Goal: Information Seeking & Learning: Check status

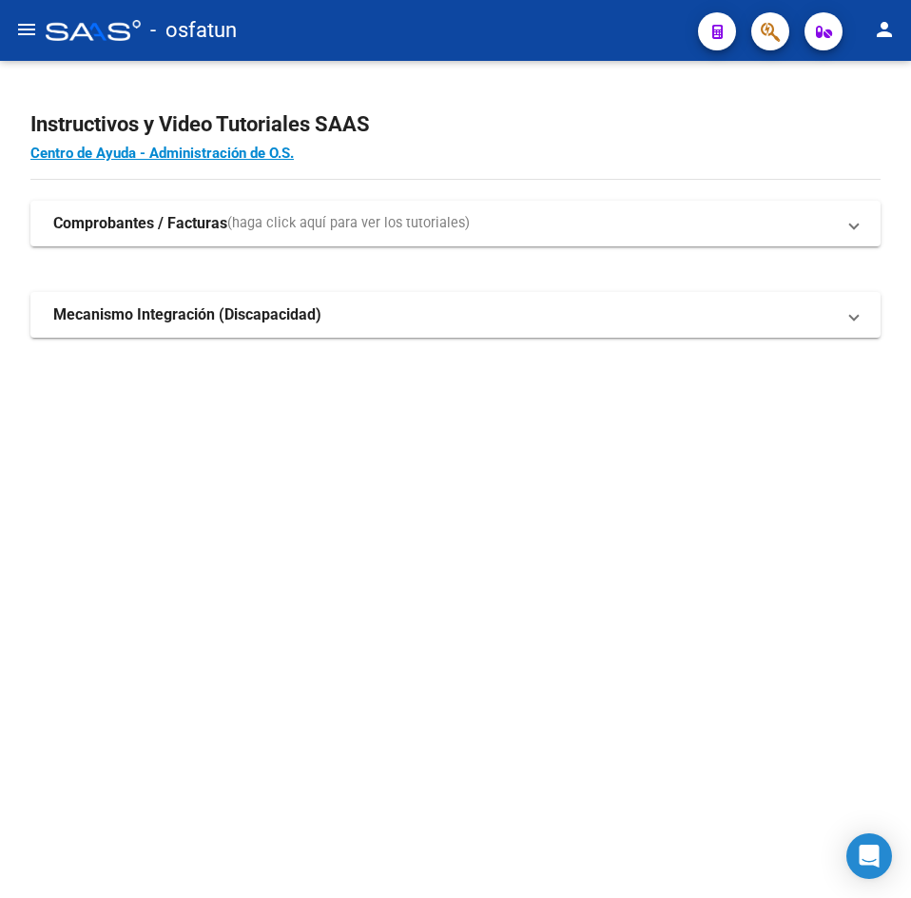
click at [25, 38] on mat-icon "menu" at bounding box center [26, 29] width 23 height 23
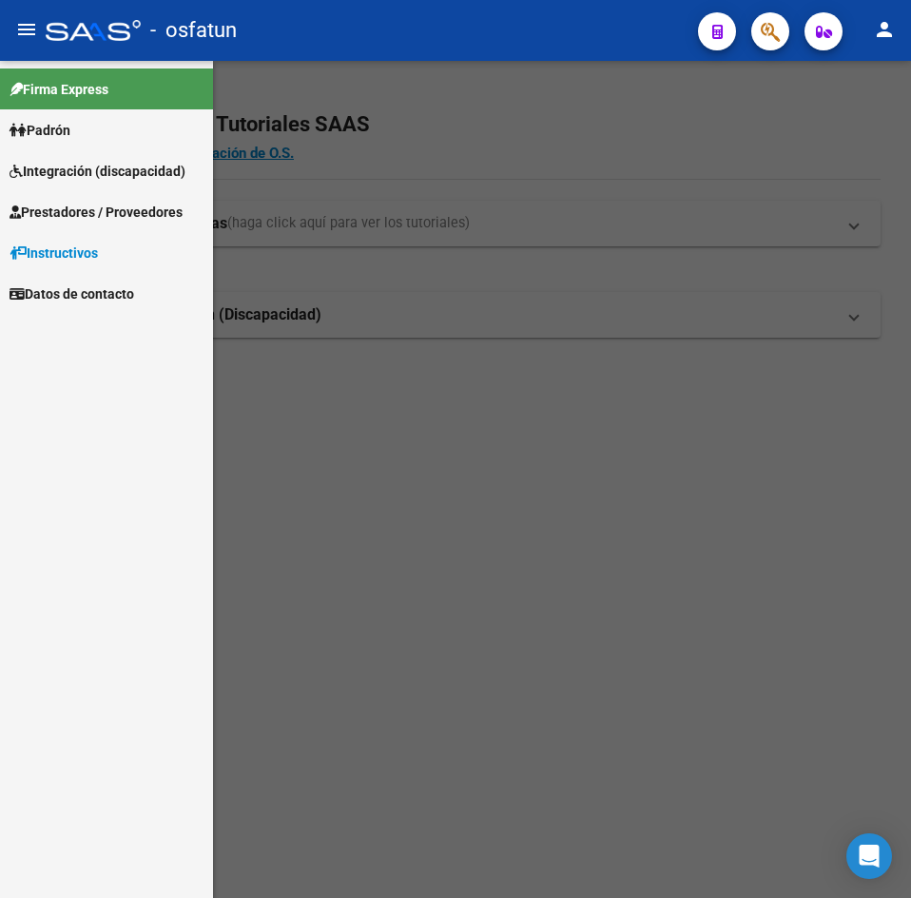
click at [65, 124] on span "Padrón" at bounding box center [40, 130] width 61 height 21
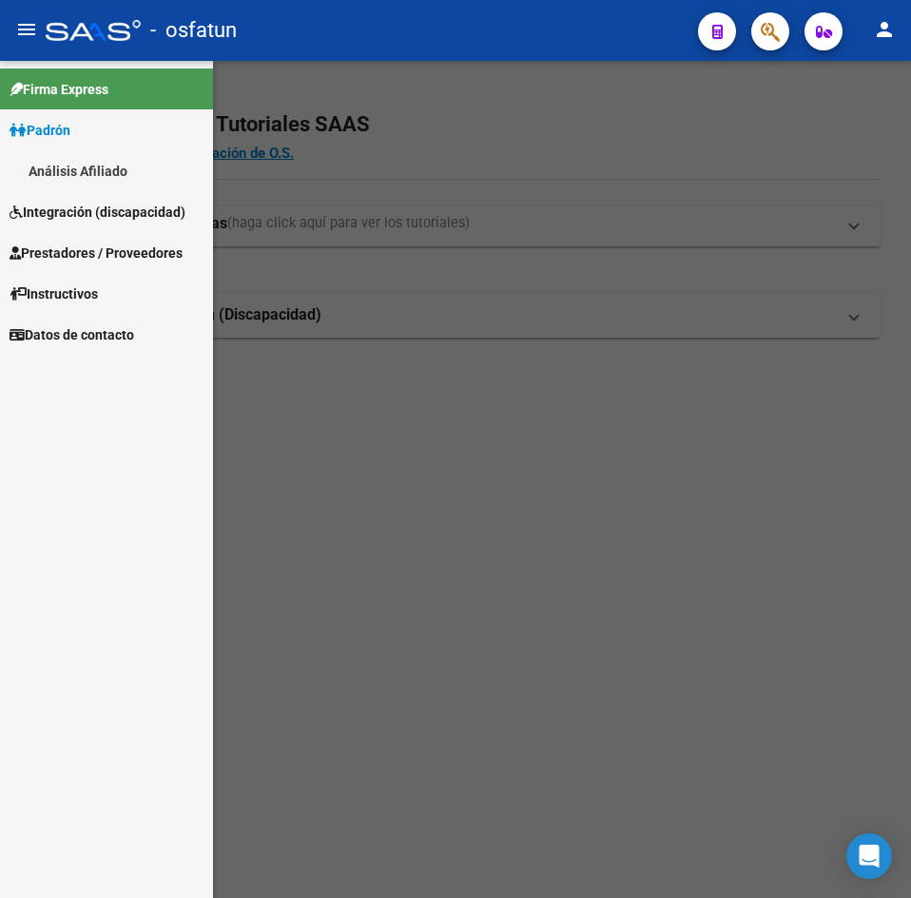
click at [97, 169] on link "Análisis Afiliado" at bounding box center [106, 170] width 213 height 41
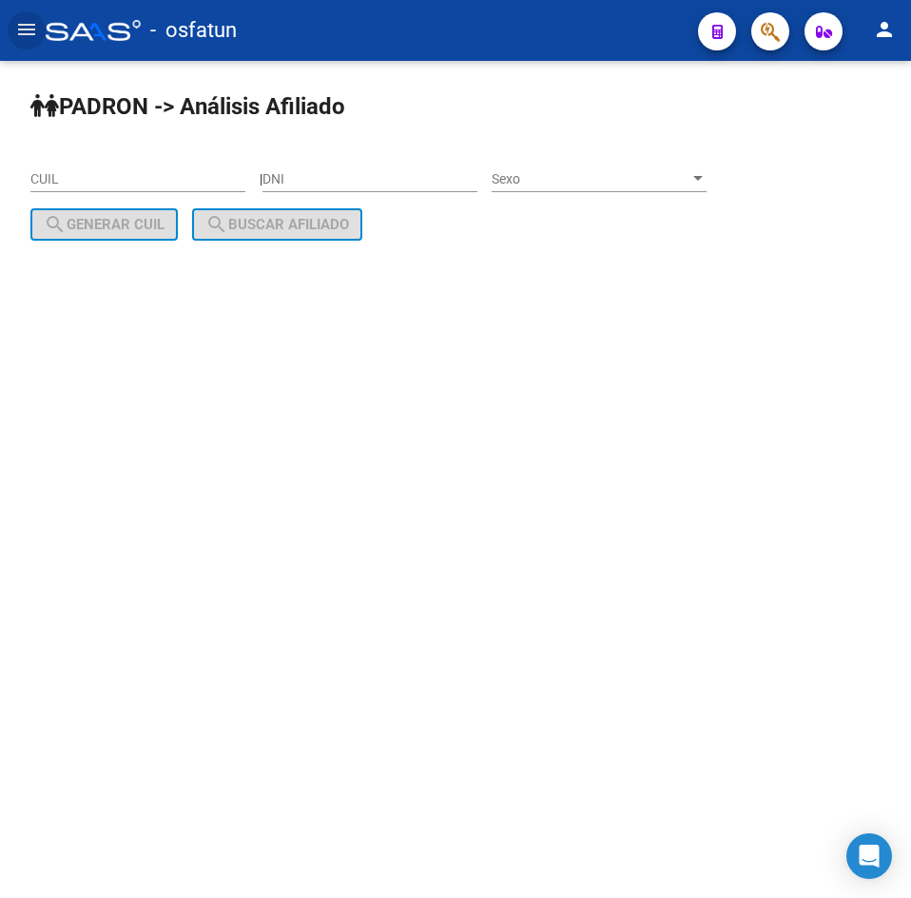
click at [298, 178] on input "DNI" at bounding box center [369, 179] width 215 height 16
paste input "23368914"
type input "23368914"
click at [583, 165] on div "Sexo Sexo" at bounding box center [599, 173] width 215 height 38
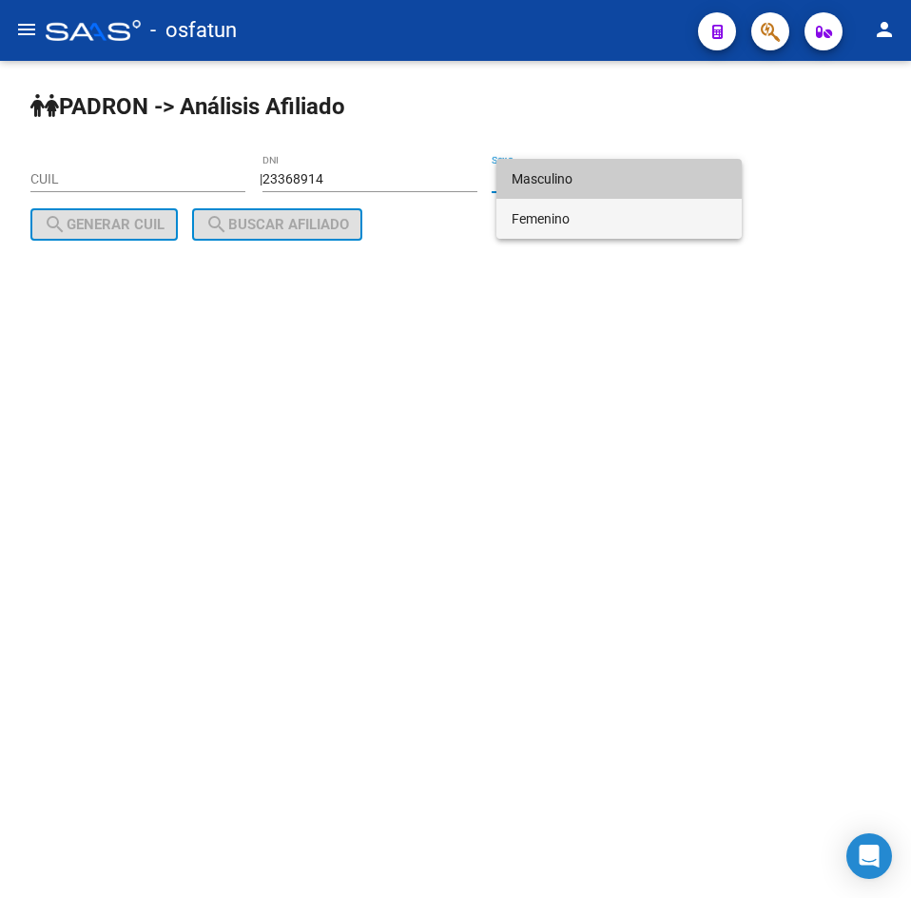
click at [577, 216] on span "Femenino" at bounding box center [619, 219] width 215 height 40
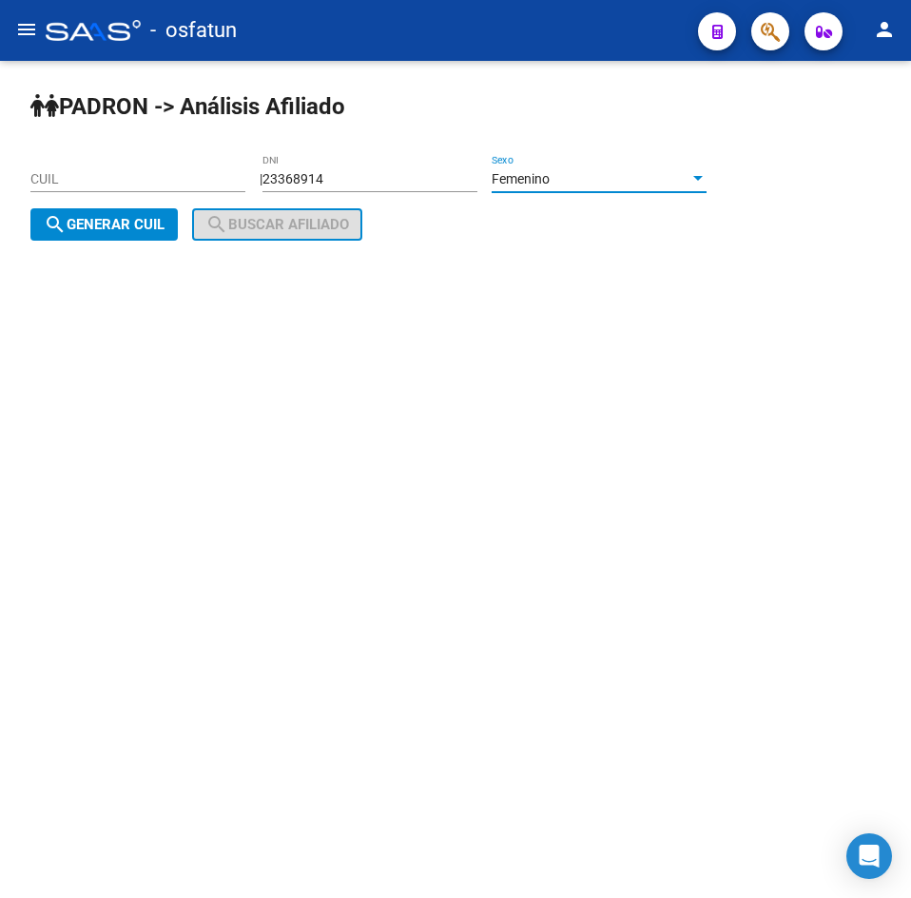
click at [87, 229] on span "search Generar CUIL" at bounding box center [104, 224] width 121 height 17
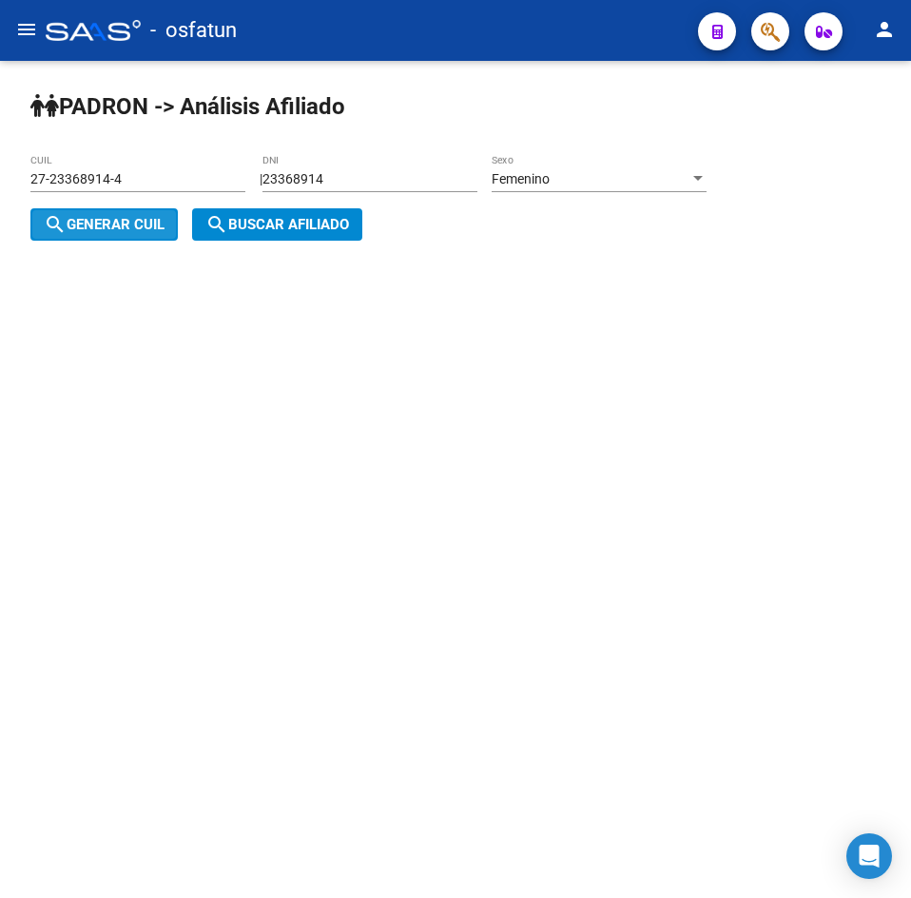
click at [217, 224] on mat-icon "search" at bounding box center [216, 224] width 23 height 23
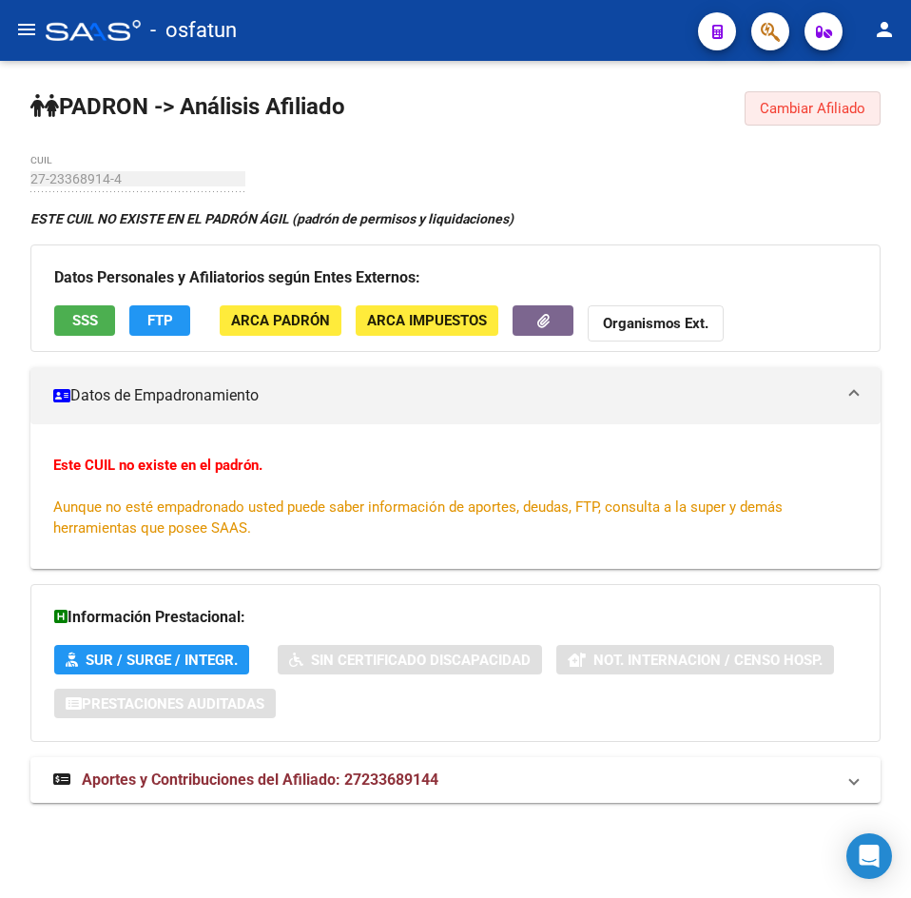
click at [873, 105] on button "Cambiar Afiliado" at bounding box center [813, 108] width 136 height 34
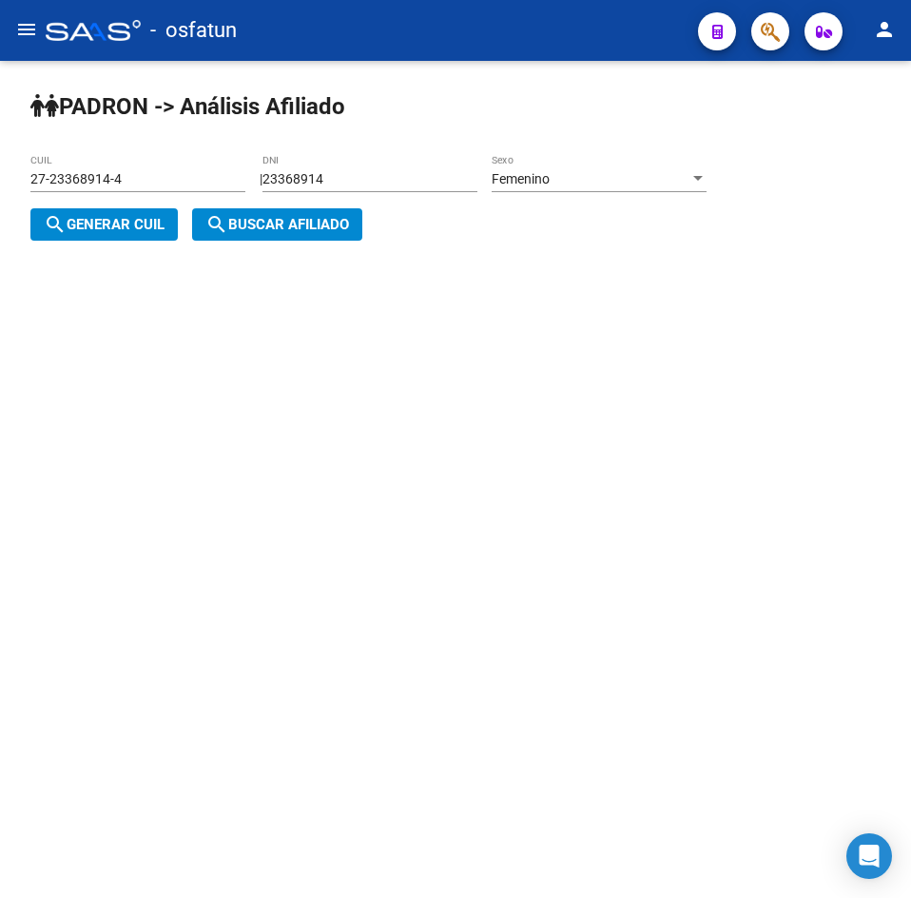
click at [550, 181] on span "Femenino" at bounding box center [521, 178] width 58 height 15
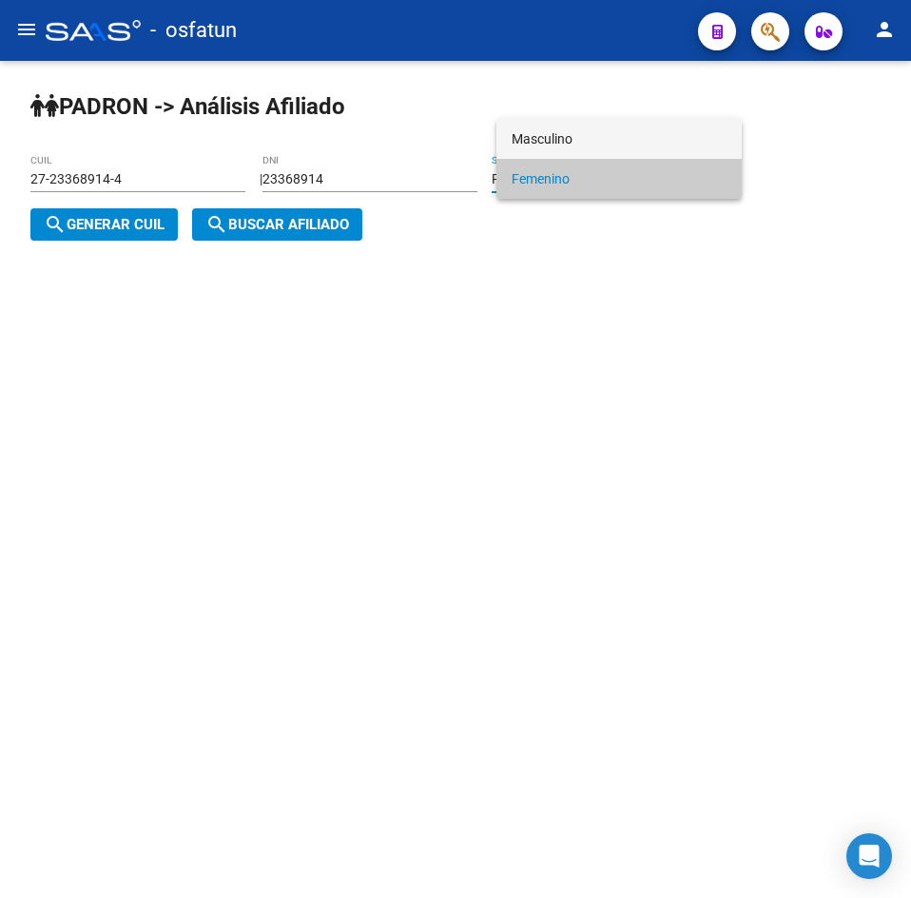
click at [551, 137] on span "Masculino" at bounding box center [619, 139] width 215 height 40
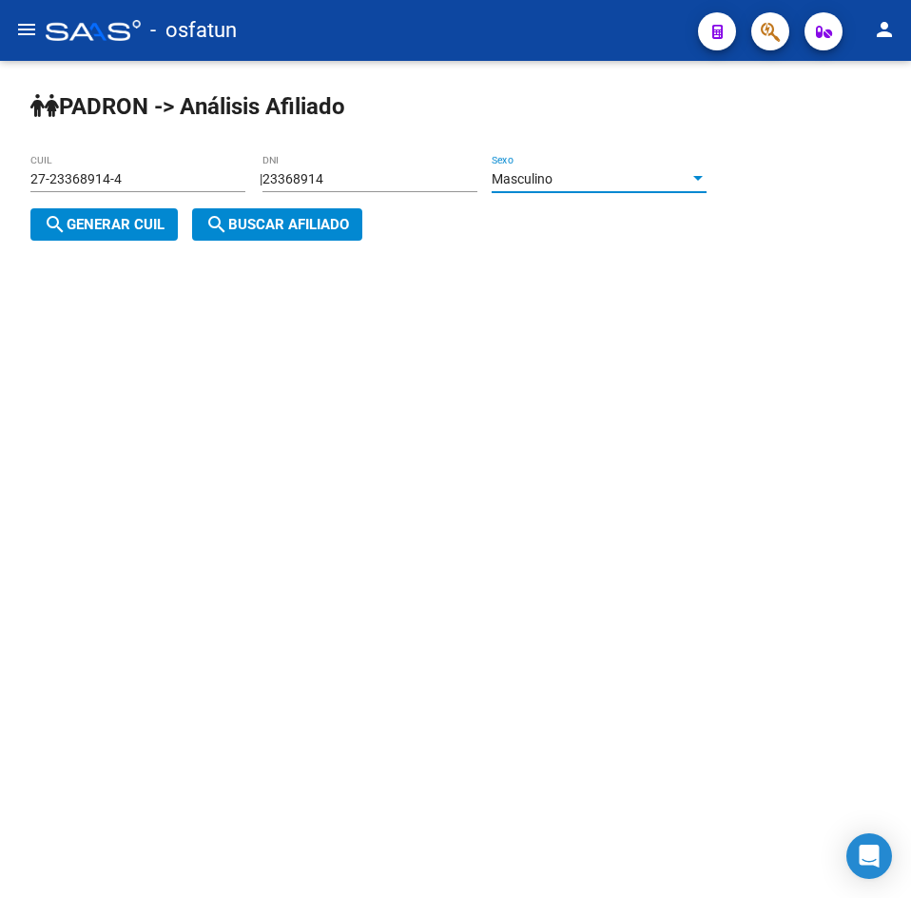
click at [115, 240] on button "search Generar CUIL" at bounding box center [103, 224] width 147 height 32
type input "23-23368914-9"
click at [216, 227] on mat-icon "search" at bounding box center [216, 224] width 23 height 23
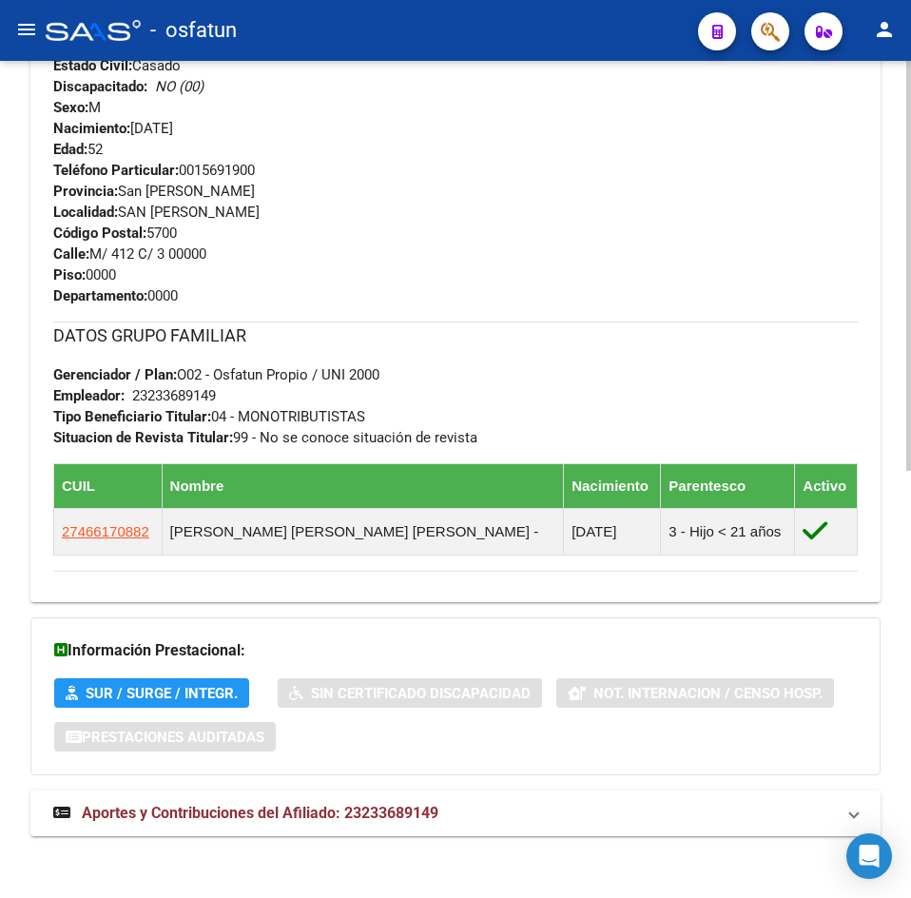
scroll to position [872, 0]
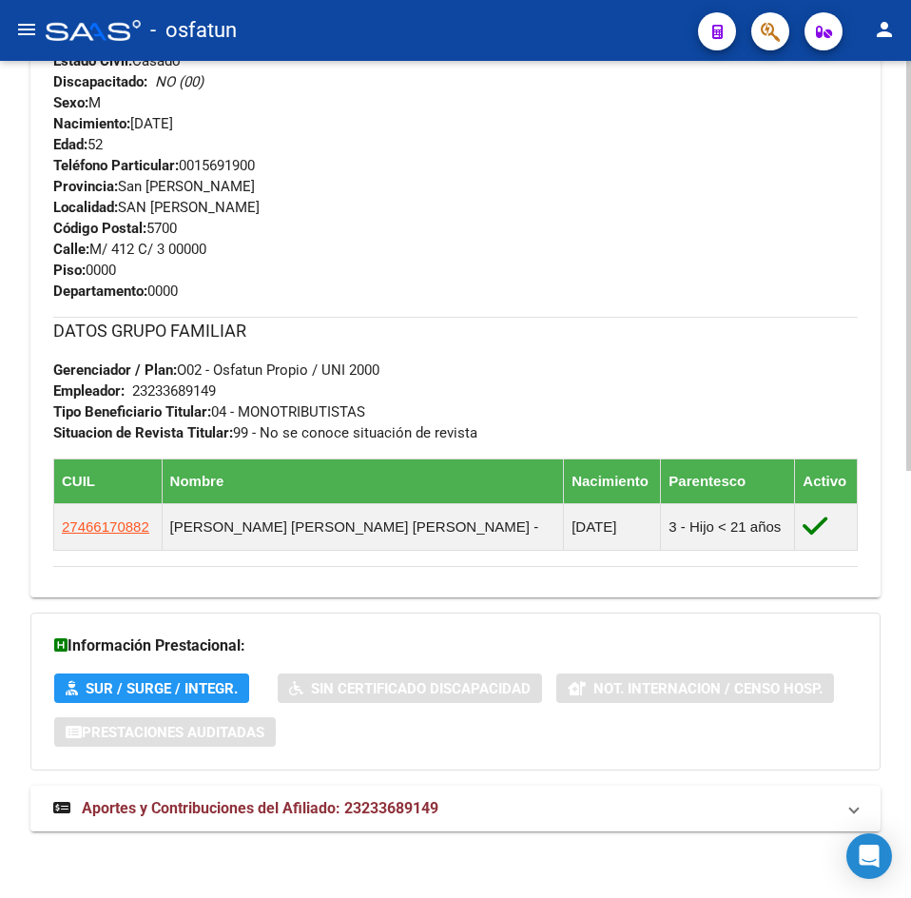
click at [361, 818] on strong "Aportes y Contribuciones del Afiliado: 23233689149" at bounding box center [245, 808] width 385 height 21
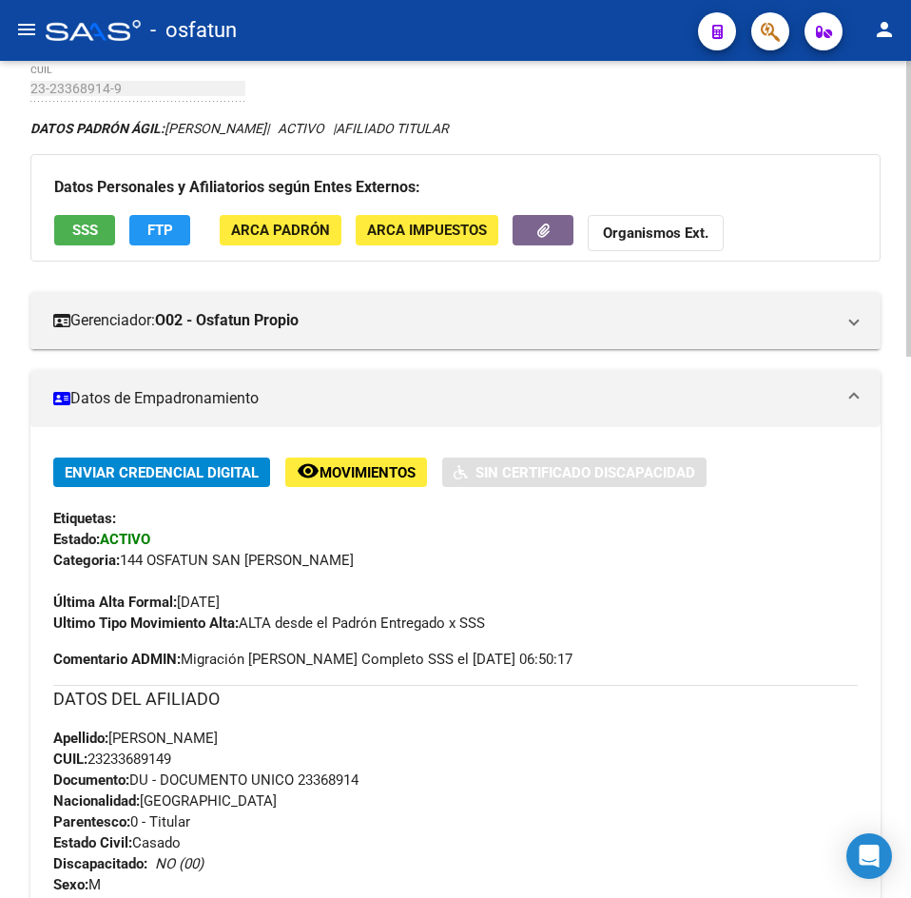
scroll to position [0, 0]
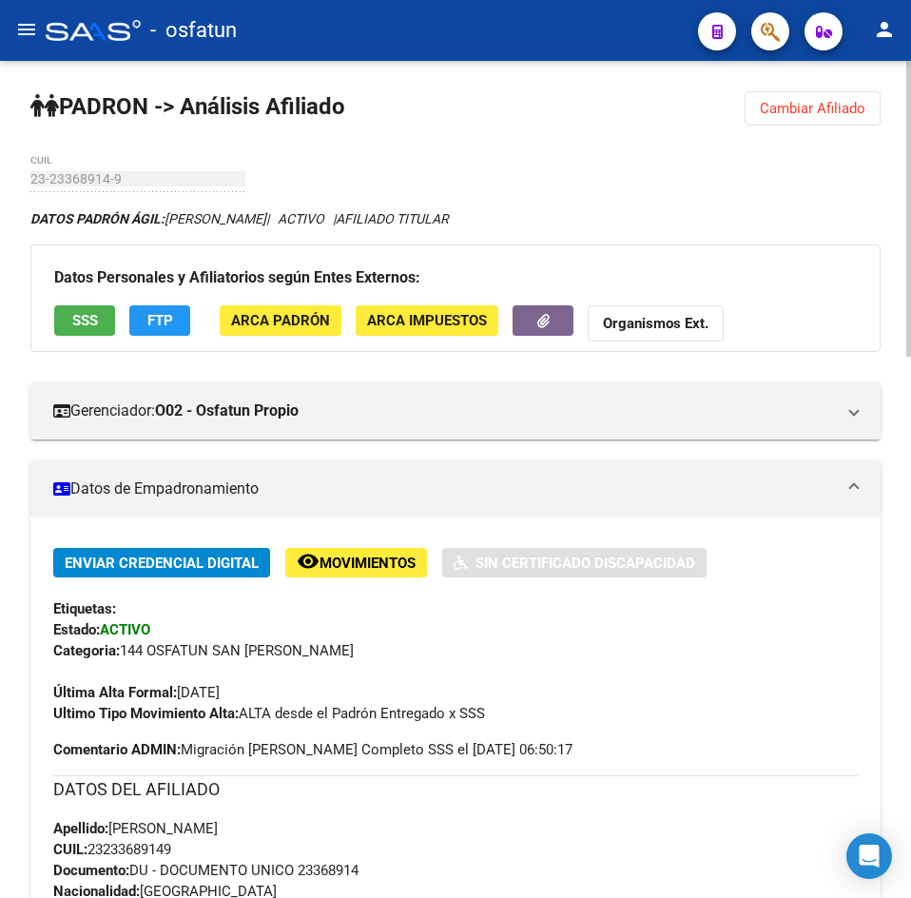
click at [810, 115] on span "Cambiar Afiliado" at bounding box center [813, 108] width 106 height 17
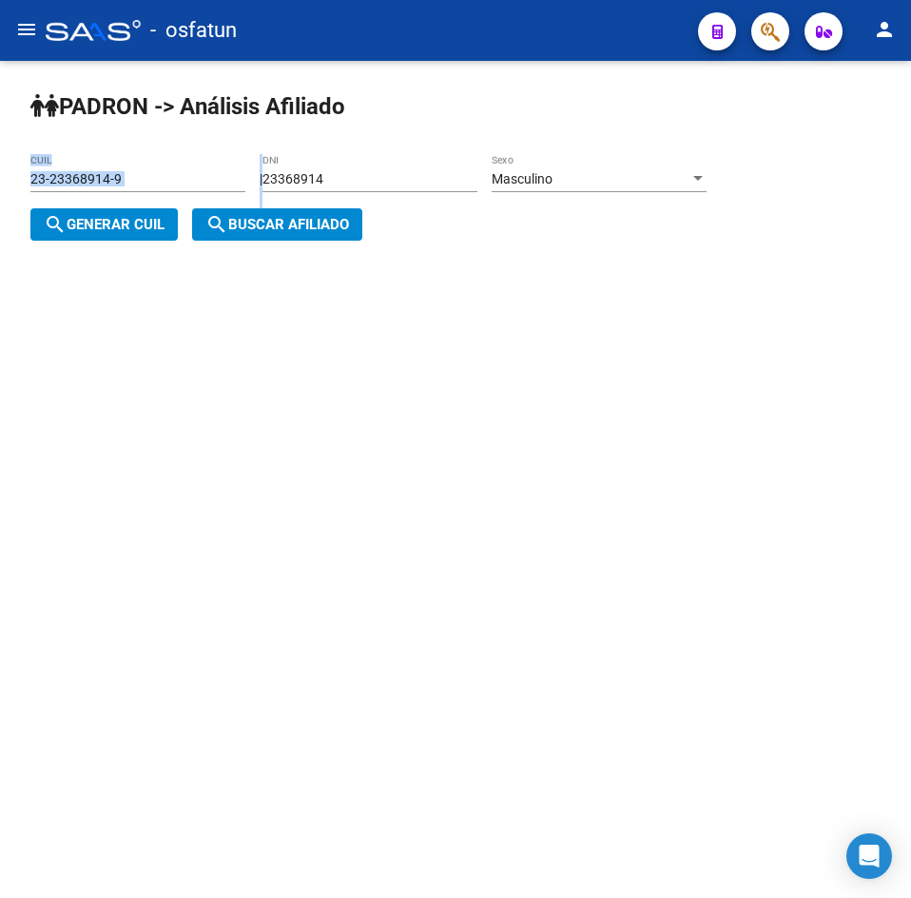
drag, startPoint x: 391, startPoint y: 165, endPoint x: 328, endPoint y: 192, distance: 68.6
click at [67, 179] on app-analisis-afiliado "[PERSON_NAME] -> Análisis Afiliado 23-23368914-9 CUIL | 23368914 DNI Masculino …" at bounding box center [375, 202] width 690 height 62
click at [398, 192] on div "23368914 DNI" at bounding box center [369, 181] width 215 height 54
drag, startPoint x: 398, startPoint y: 183, endPoint x: -23, endPoint y: 195, distance: 421.5
click at [0, 195] on html "menu - osfatun person Firma Express [PERSON_NAME] Análisis Afiliado Integración…" at bounding box center [455, 449] width 911 height 898
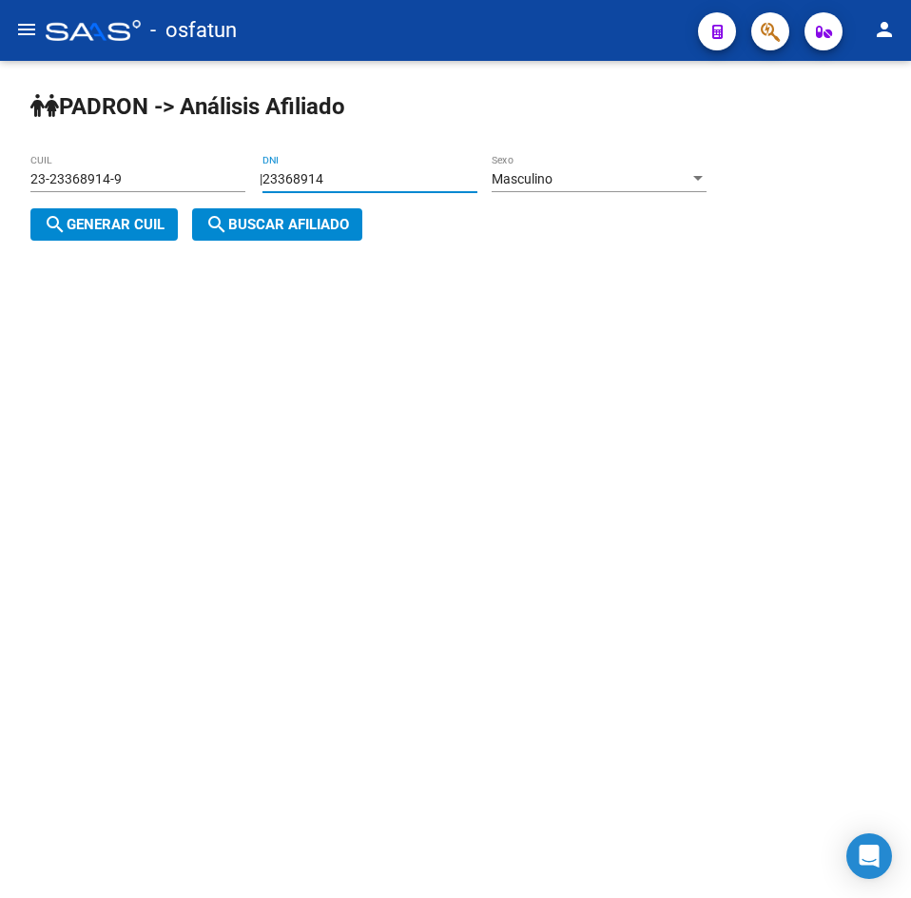
paste input "40722978"
type input "40722978"
click at [527, 185] on span "Masculino" at bounding box center [522, 178] width 61 height 15
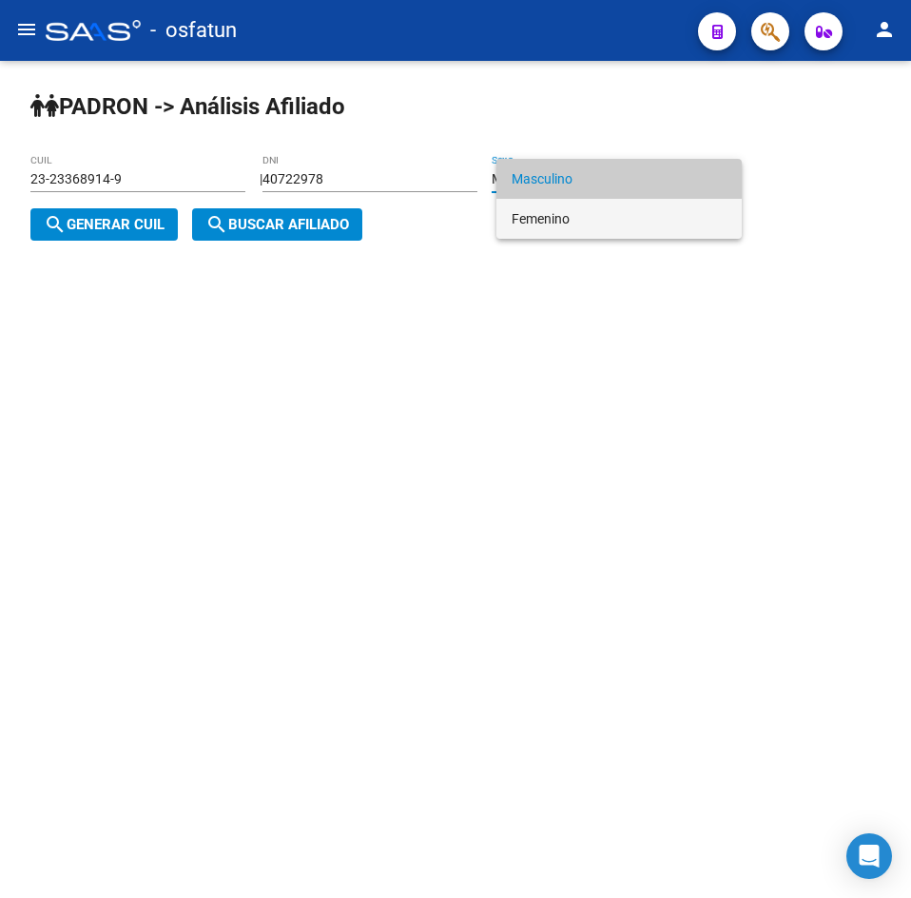
click at [542, 219] on span "Femenino" at bounding box center [619, 219] width 215 height 40
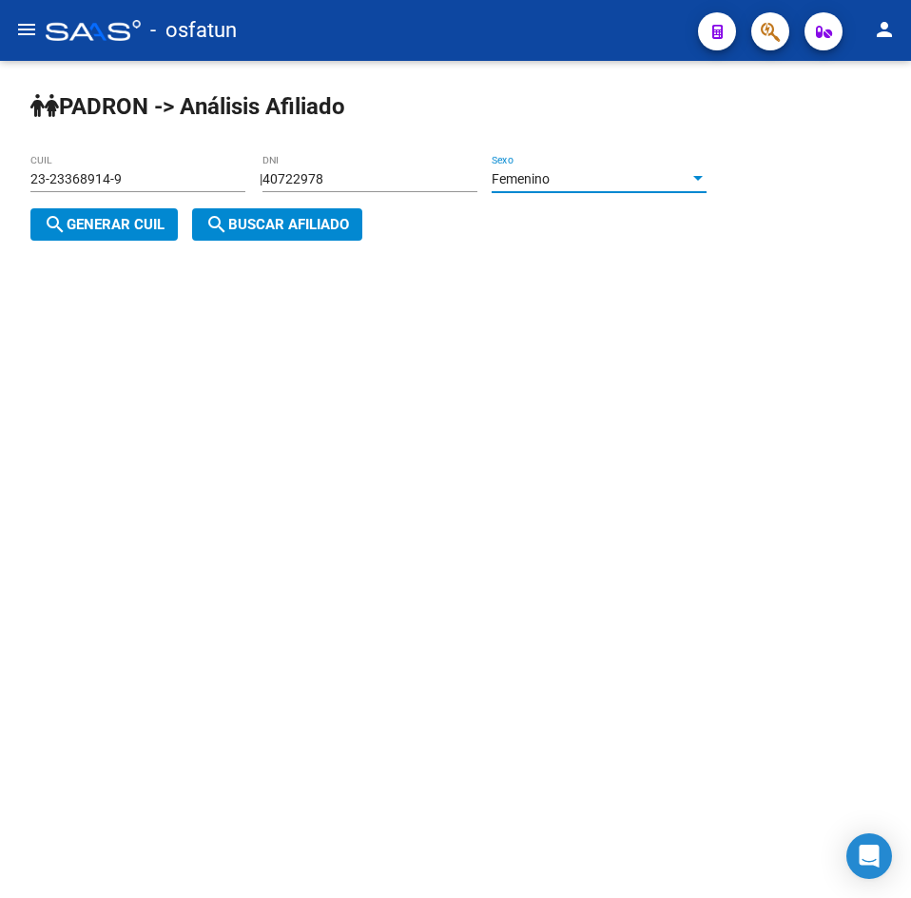
click at [165, 228] on span "search Generar CUIL" at bounding box center [104, 224] width 121 height 17
type input "27-40722978-4"
click at [249, 227] on span "search Buscar afiliado" at bounding box center [277, 224] width 144 height 17
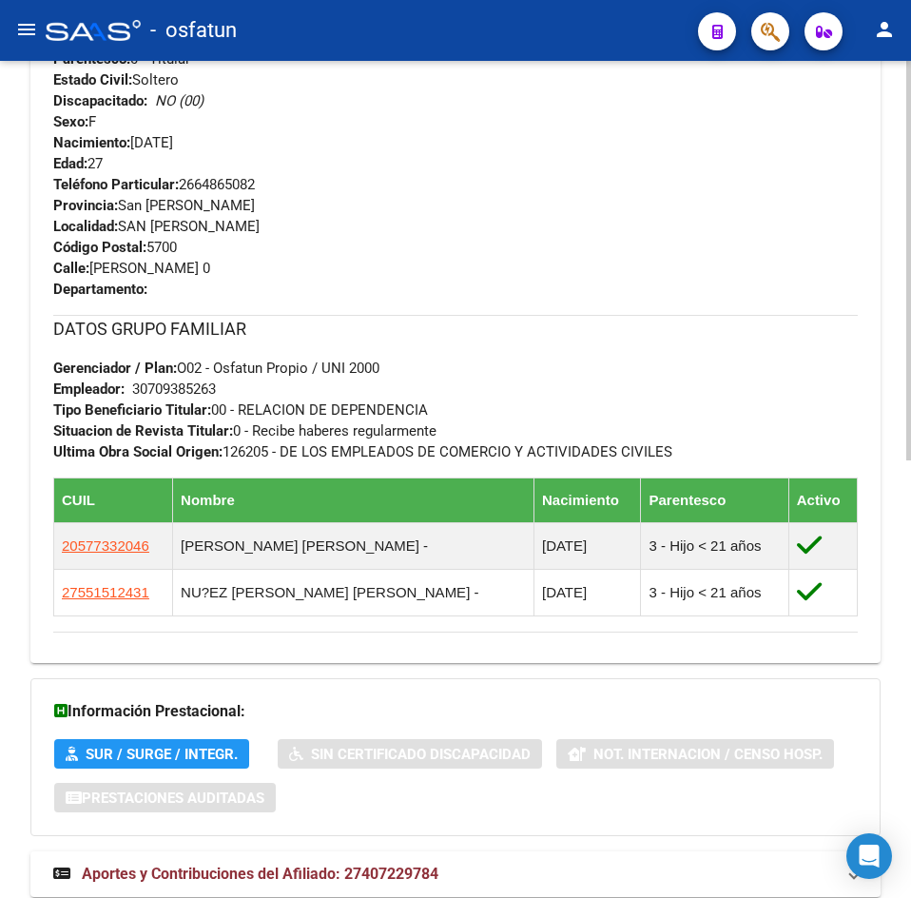
scroll to position [919, 0]
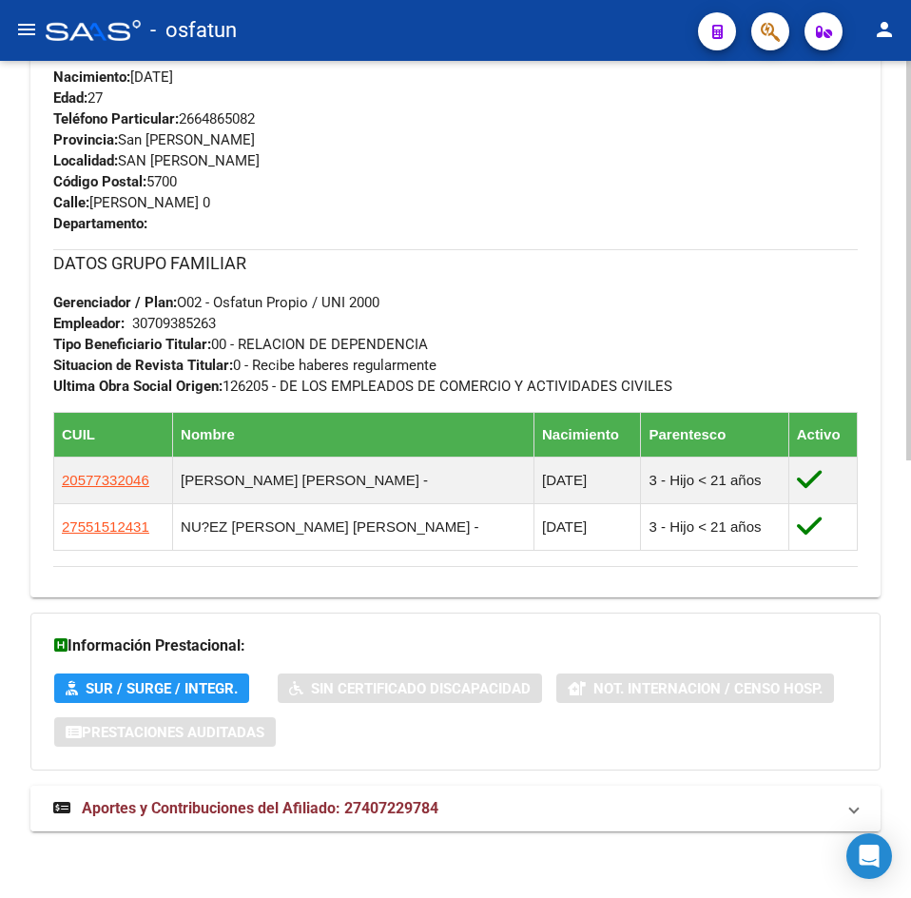
click at [262, 806] on span "Aportes y Contribuciones del Afiliado: 27407229784" at bounding box center [260, 808] width 357 height 18
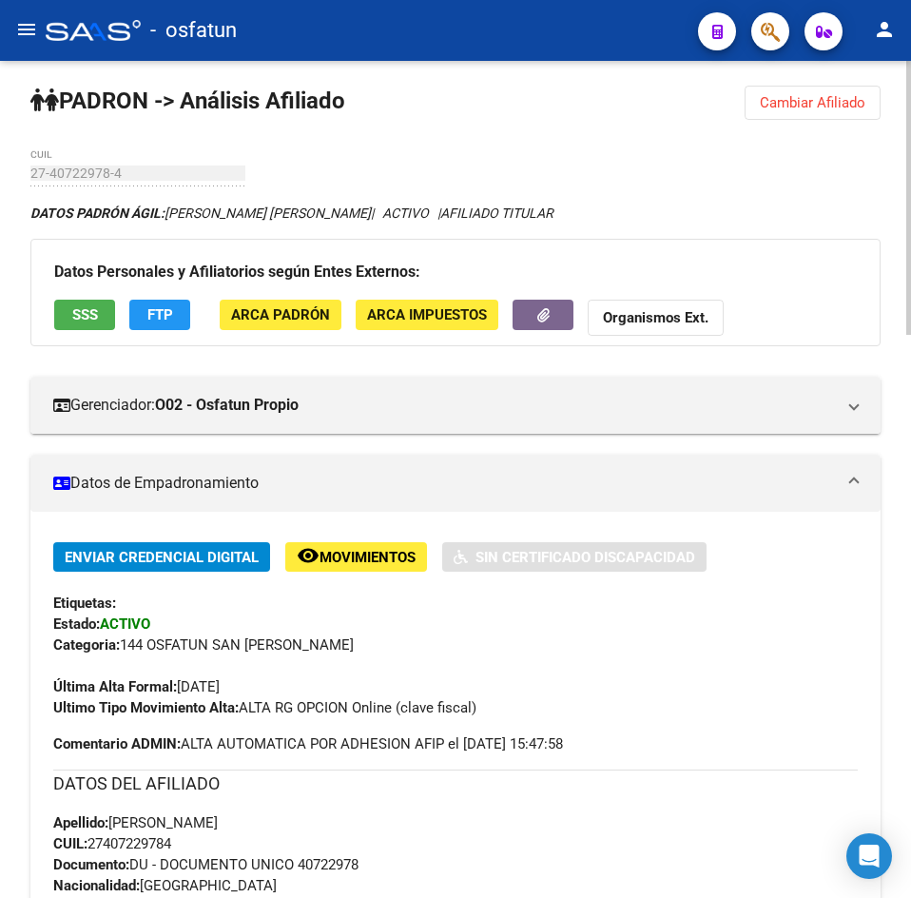
scroll to position [0, 0]
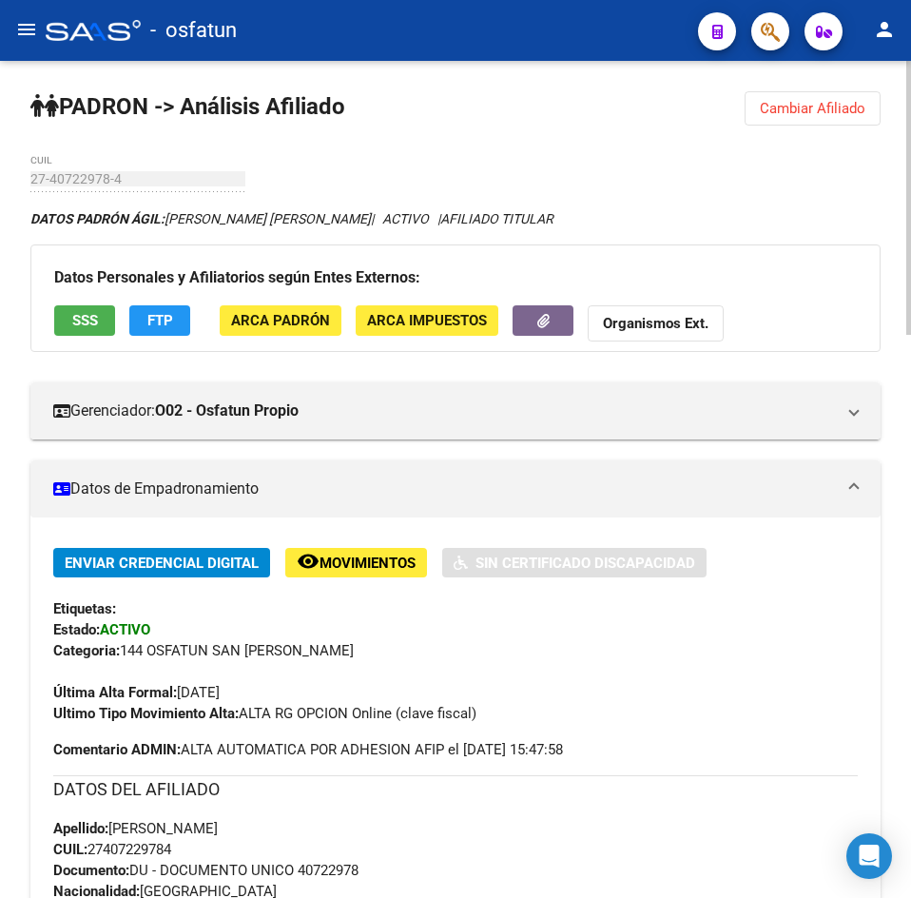
click at [790, 116] on span "Cambiar Afiliado" at bounding box center [813, 108] width 106 height 17
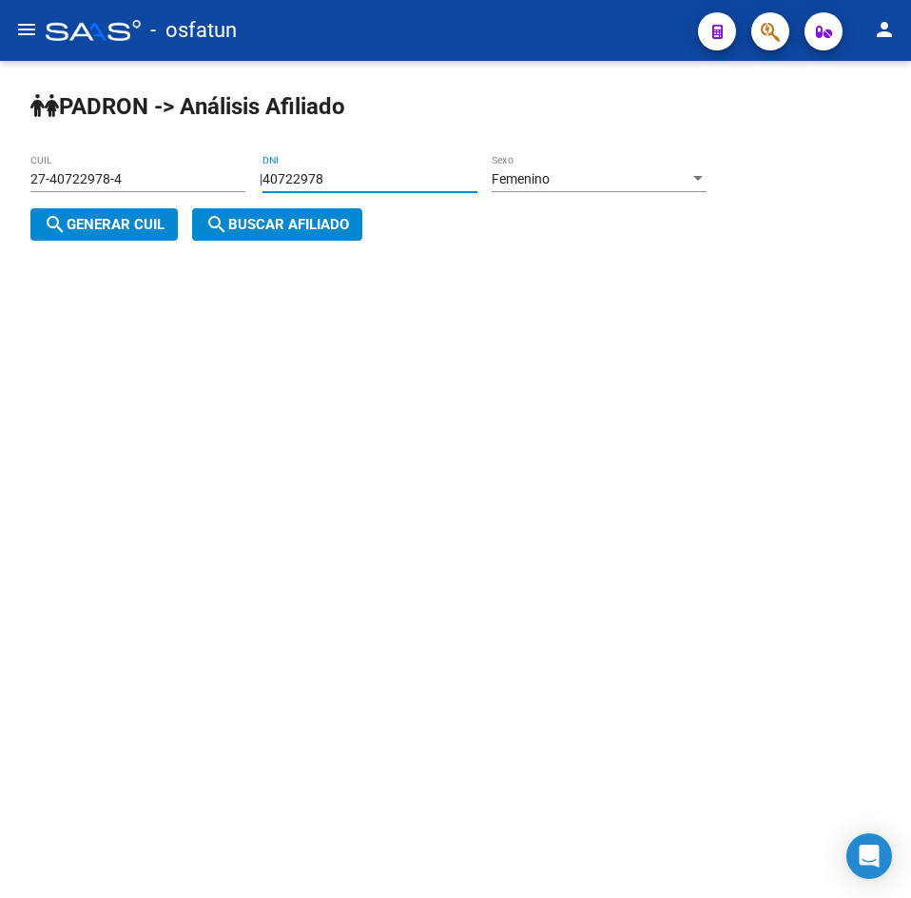
drag, startPoint x: 443, startPoint y: 180, endPoint x: 136, endPoint y: 194, distance: 307.5
click at [136, 192] on app-analisis-afiliado "[PERSON_NAME] -> Análisis Afiliado 27-40722978-4 CUIL | 40722978 DNI Femenino S…" at bounding box center [375, 202] width 690 height 62
paste input "397964"
type input "39796478"
click at [529, 177] on span "Femenino" at bounding box center [521, 178] width 58 height 15
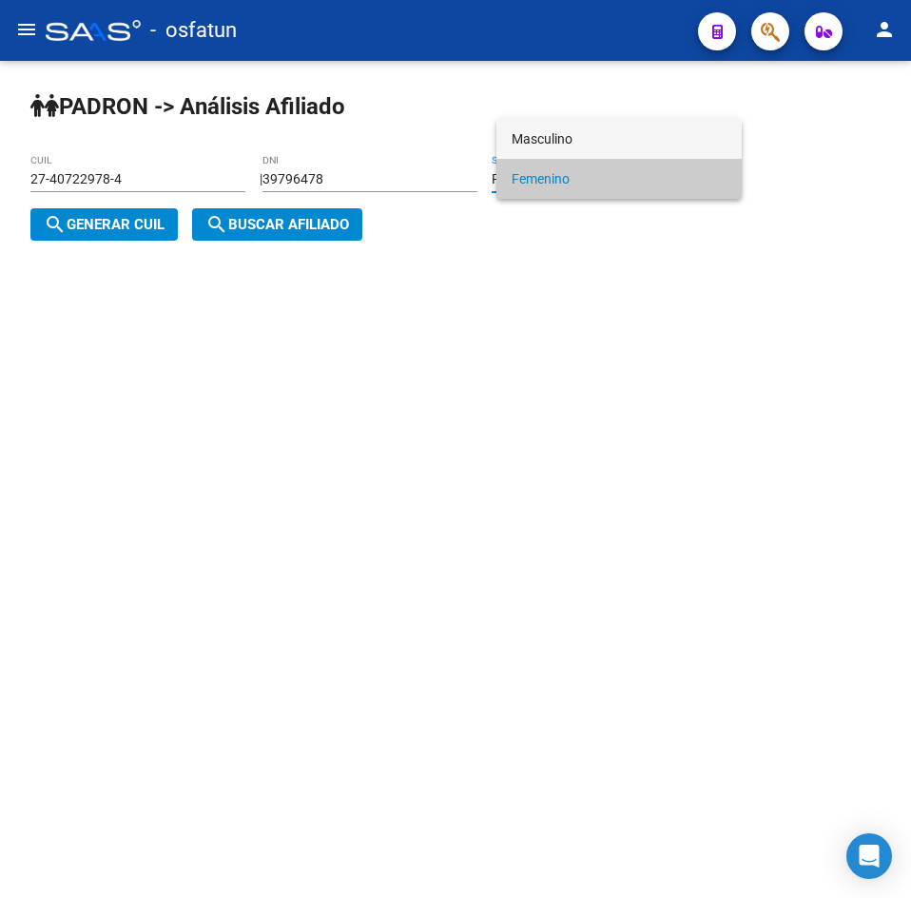
click at [531, 153] on span "Masculino" at bounding box center [619, 139] width 215 height 40
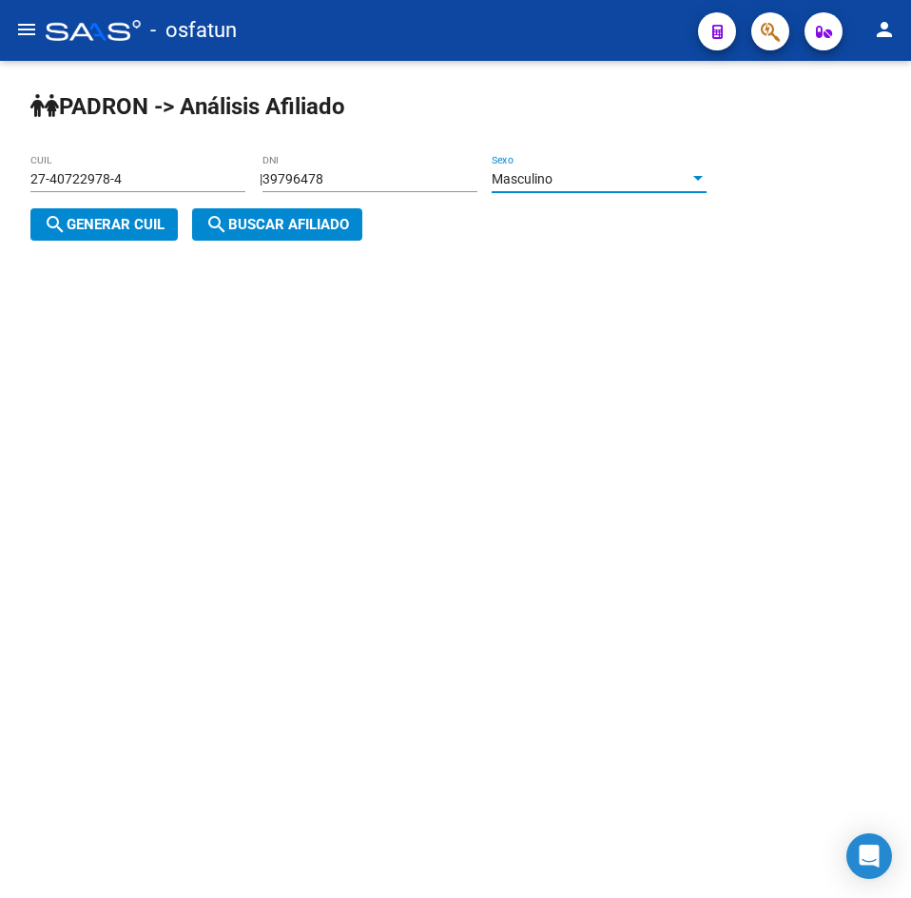
click at [165, 219] on span "search Generar CUIL" at bounding box center [104, 224] width 121 height 17
type input "20-39796478-8"
click at [247, 224] on span "search Buscar afiliado" at bounding box center [277, 224] width 144 height 17
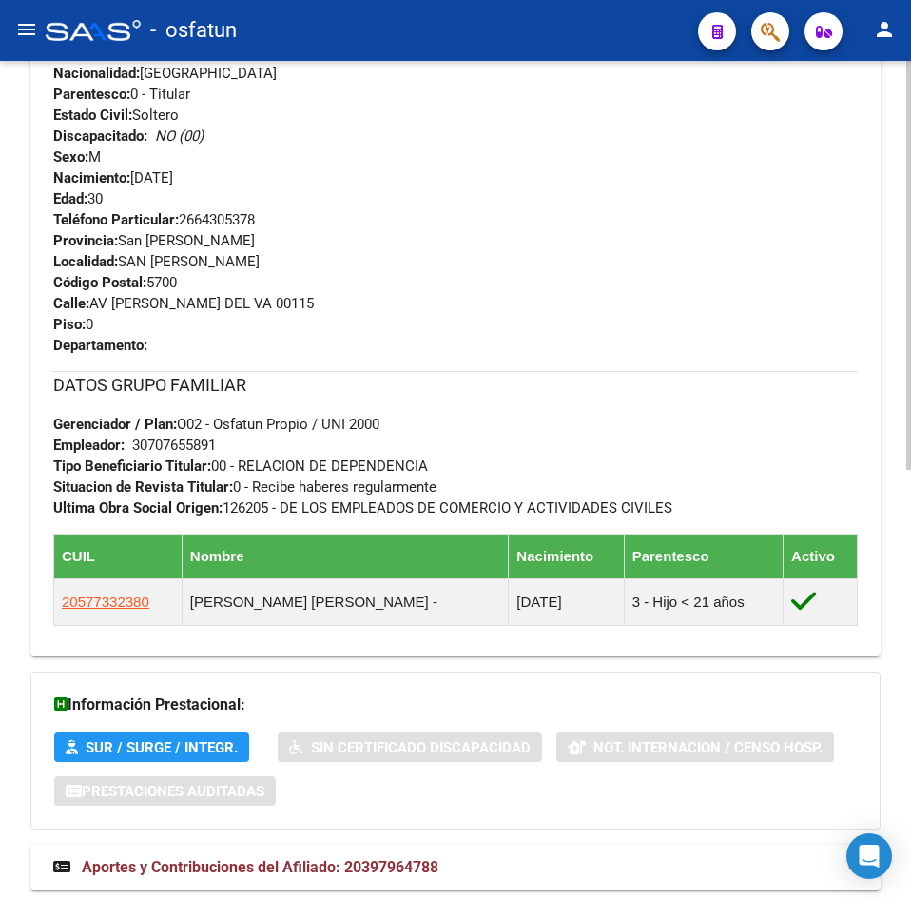
scroll to position [877, 0]
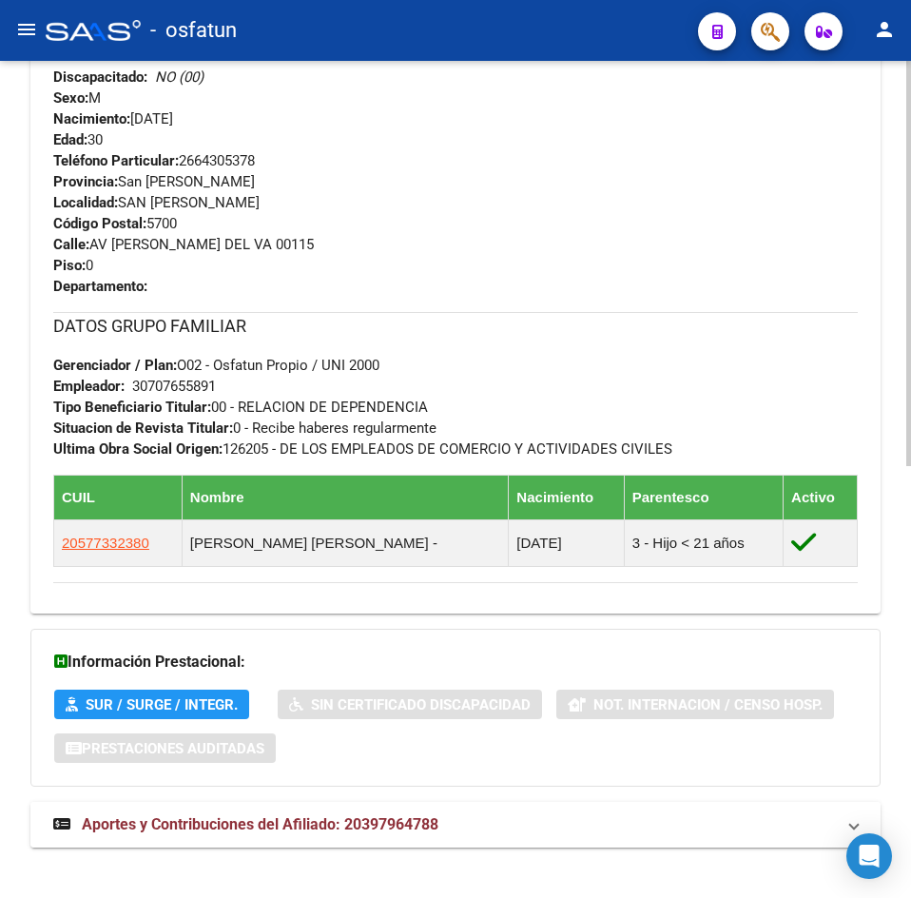
click at [379, 831] on span "Aportes y Contribuciones del Afiliado: 20397964788" at bounding box center [260, 824] width 357 height 18
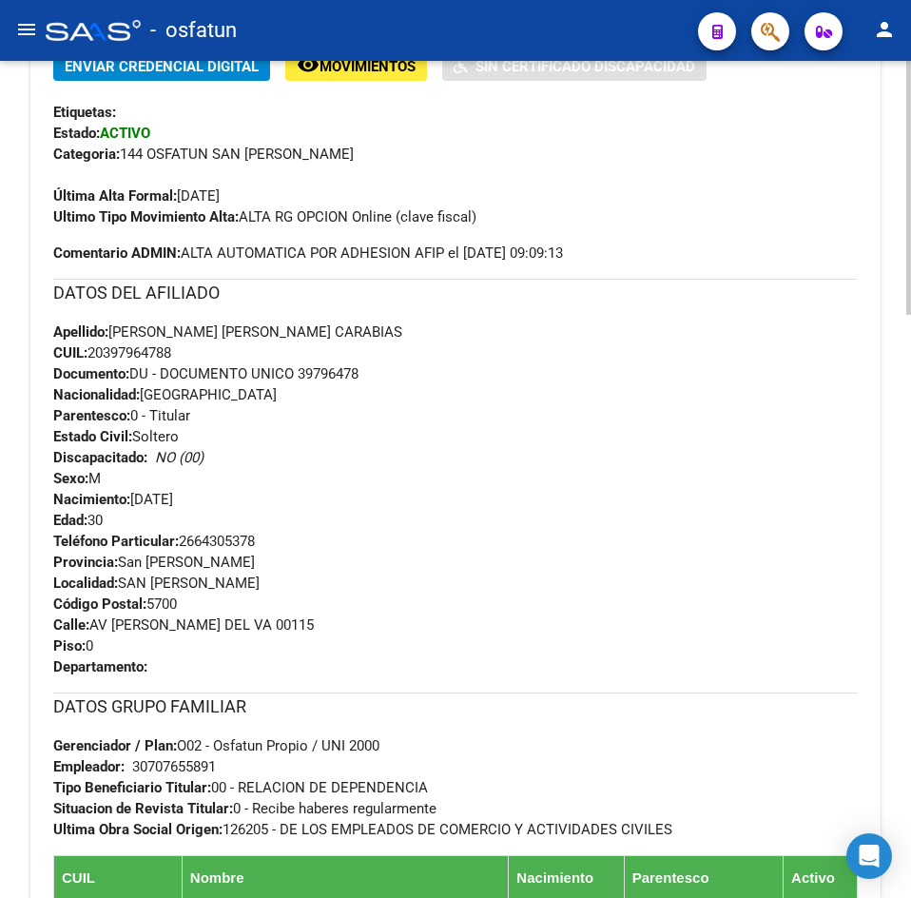
scroll to position [0, 0]
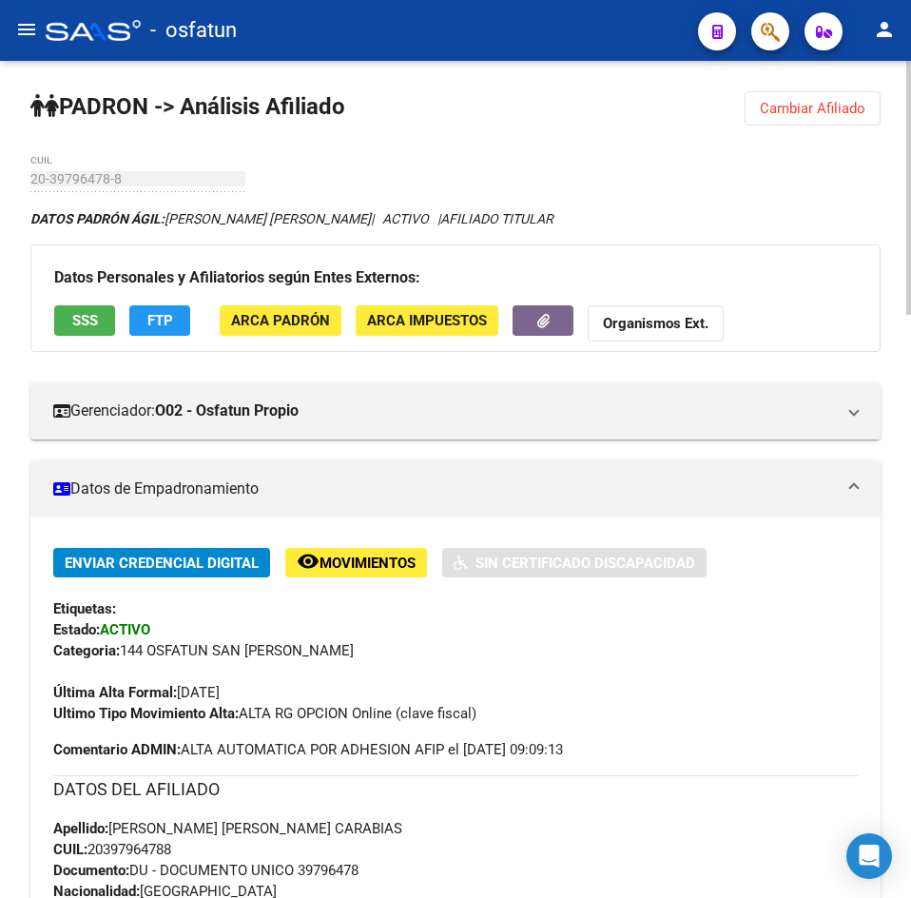
drag, startPoint x: 409, startPoint y: 151, endPoint x: 745, endPoint y: 134, distance: 336.1
click at [834, 111] on span "Cambiar Afiliado" at bounding box center [813, 108] width 106 height 17
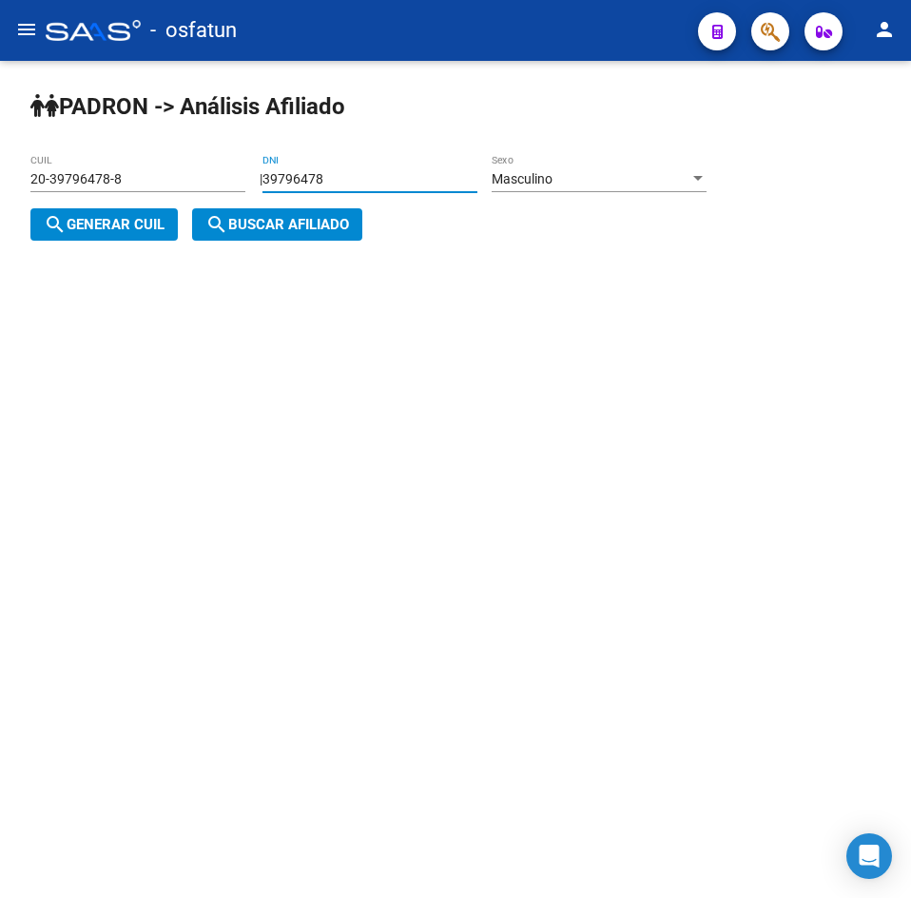
drag, startPoint x: 395, startPoint y: 178, endPoint x: 112, endPoint y: 193, distance: 282.9
click at [122, 190] on app-analisis-afiliado "[PERSON_NAME] -> Análisis Afiliado 20-39796478-8 CUIL | 39796478 DNI Masculino …" at bounding box center [375, 202] width 690 height 62
type input "44360081"
click at [536, 172] on span "Masculino" at bounding box center [522, 178] width 61 height 15
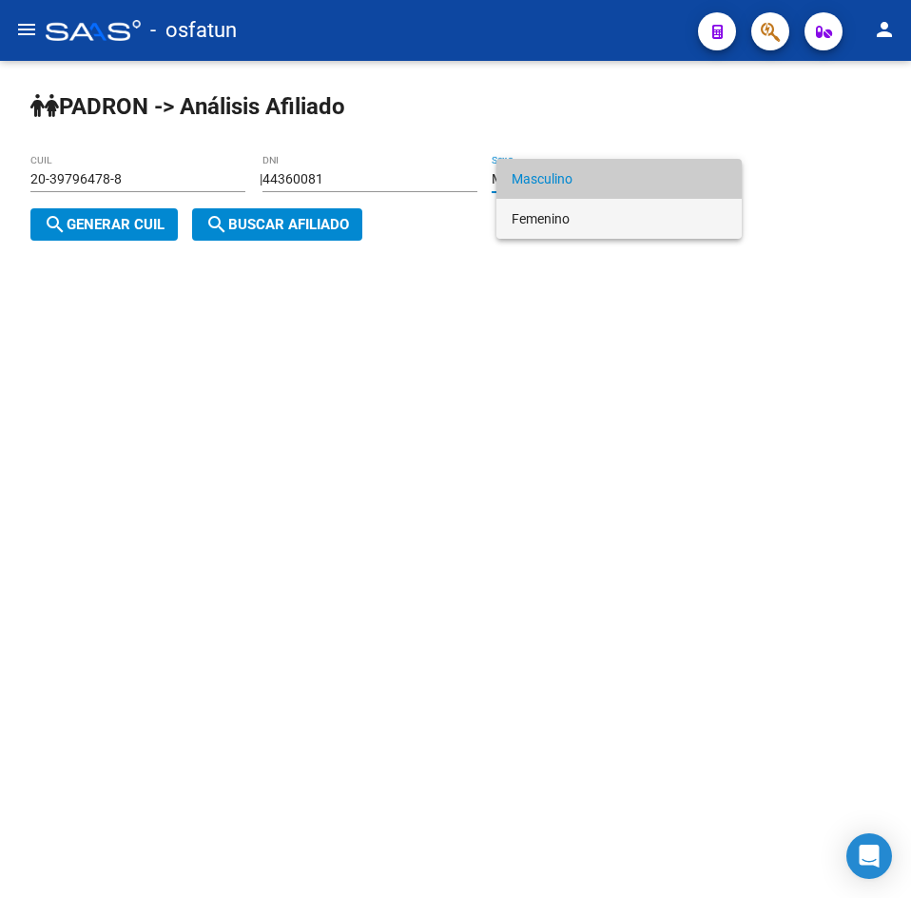
click at [551, 217] on span "Femenino" at bounding box center [619, 219] width 215 height 40
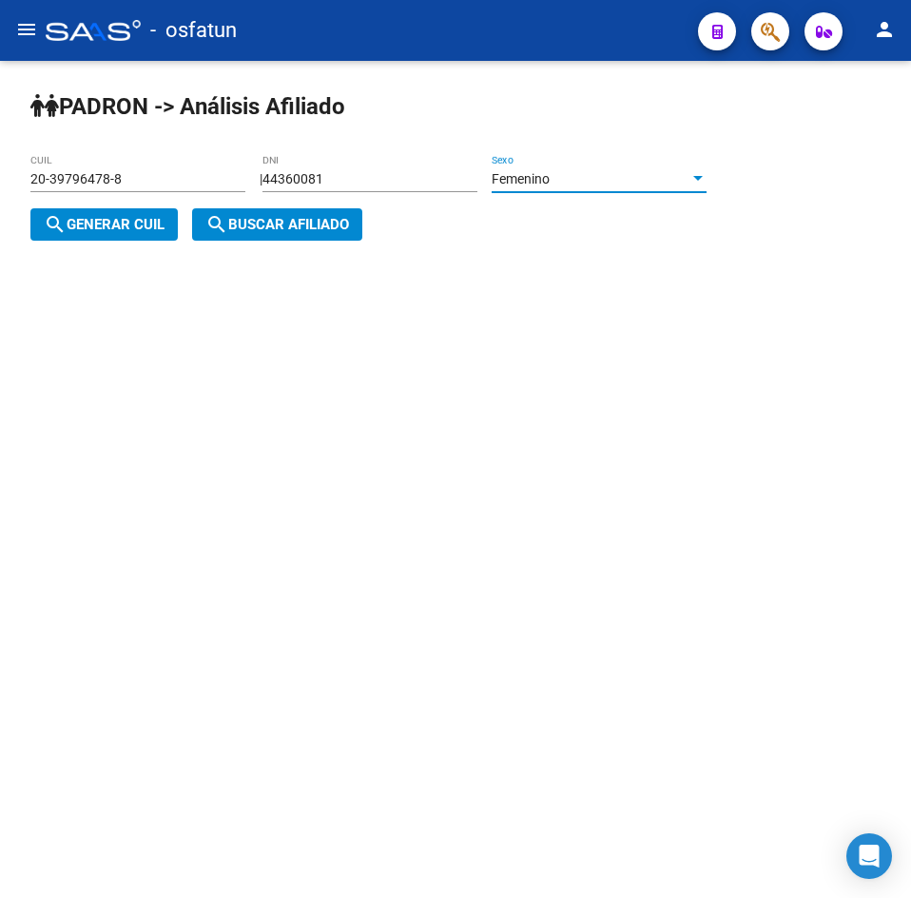
click at [133, 243] on div "[PERSON_NAME] -> Análisis Afiliado 20-39796478-8 CUIL | 44360081 DNI Femenino S…" at bounding box center [455, 181] width 911 height 241
click at [125, 229] on span "search Generar CUIL" at bounding box center [104, 224] width 121 height 17
type input "27-44360081-2"
click at [247, 226] on span "search Buscar afiliado" at bounding box center [277, 224] width 144 height 17
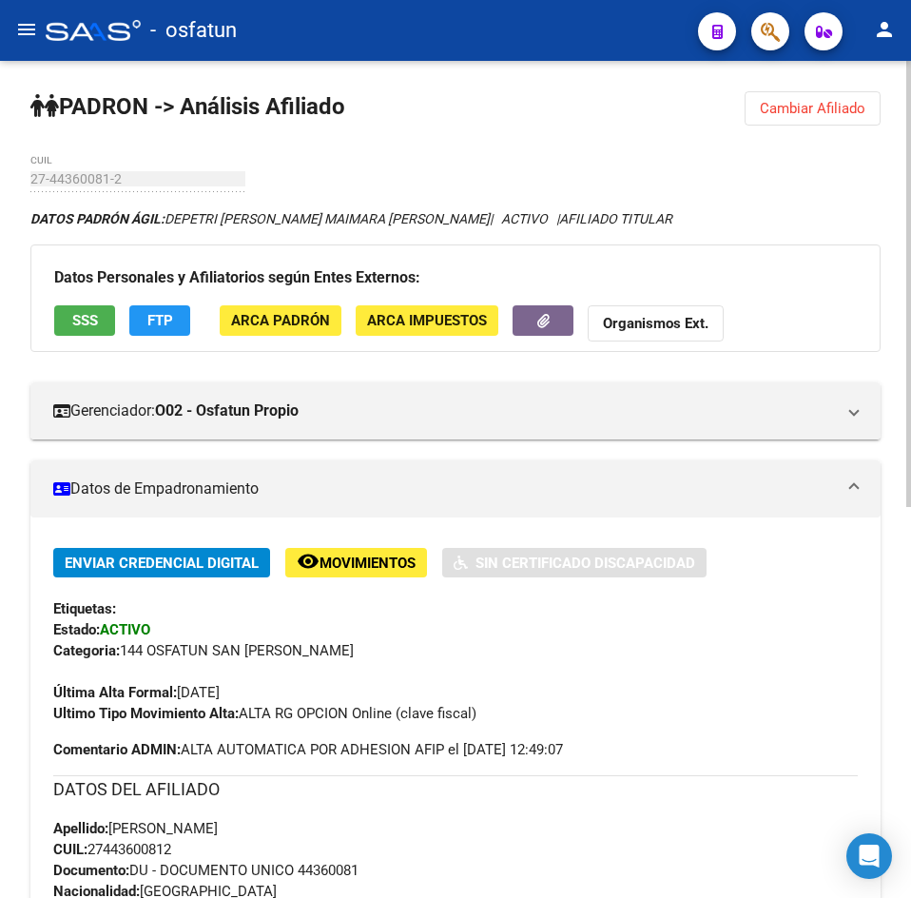
click at [826, 112] on span "Cambiar Afiliado" at bounding box center [813, 108] width 106 height 17
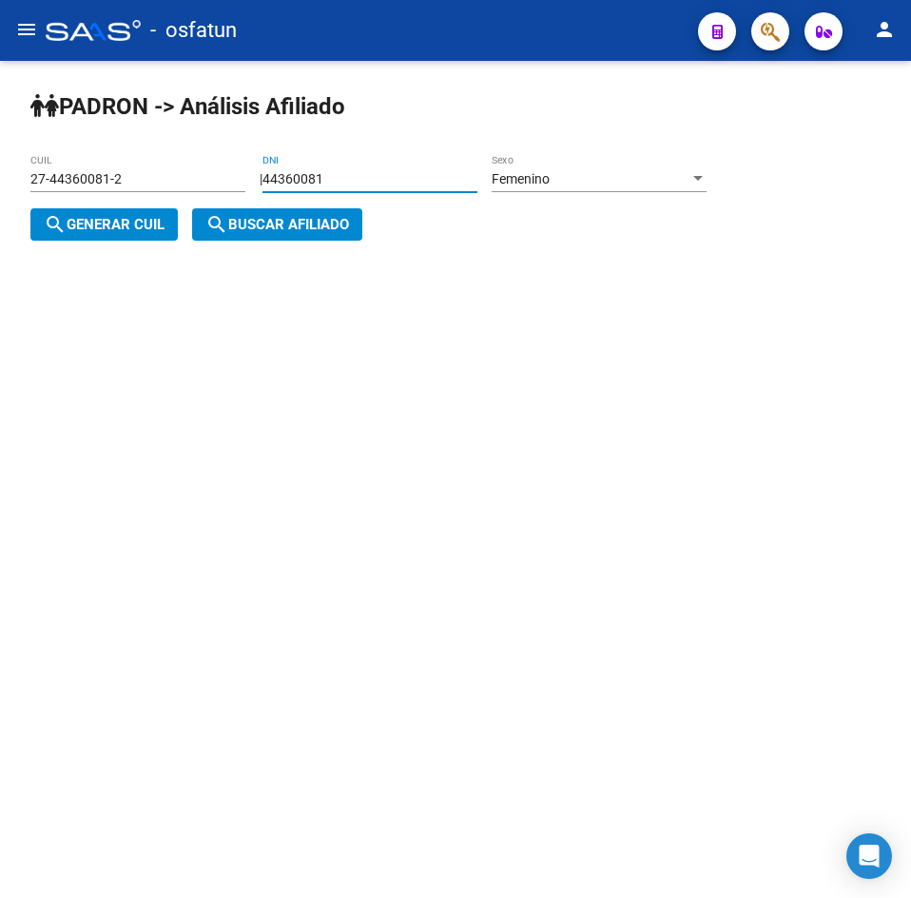
drag, startPoint x: 351, startPoint y: 186, endPoint x: 131, endPoint y: 215, distance: 221.5
click at [131, 215] on div "| 44360081 DNI Femenino Sexo search Generar CUIL" at bounding box center [375, 202] width 690 height 62
paste input "34921605"
type input "34921605"
click at [571, 186] on div "Femenino" at bounding box center [591, 179] width 198 height 16
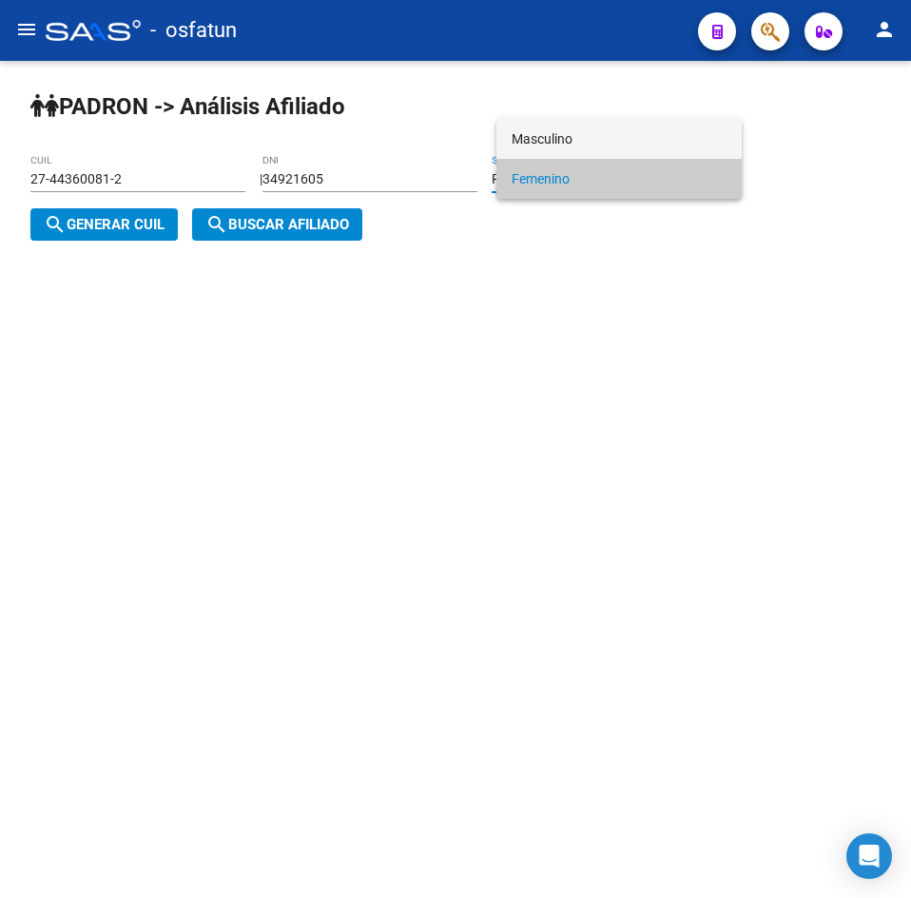
click at [551, 151] on span "Masculino" at bounding box center [619, 139] width 215 height 40
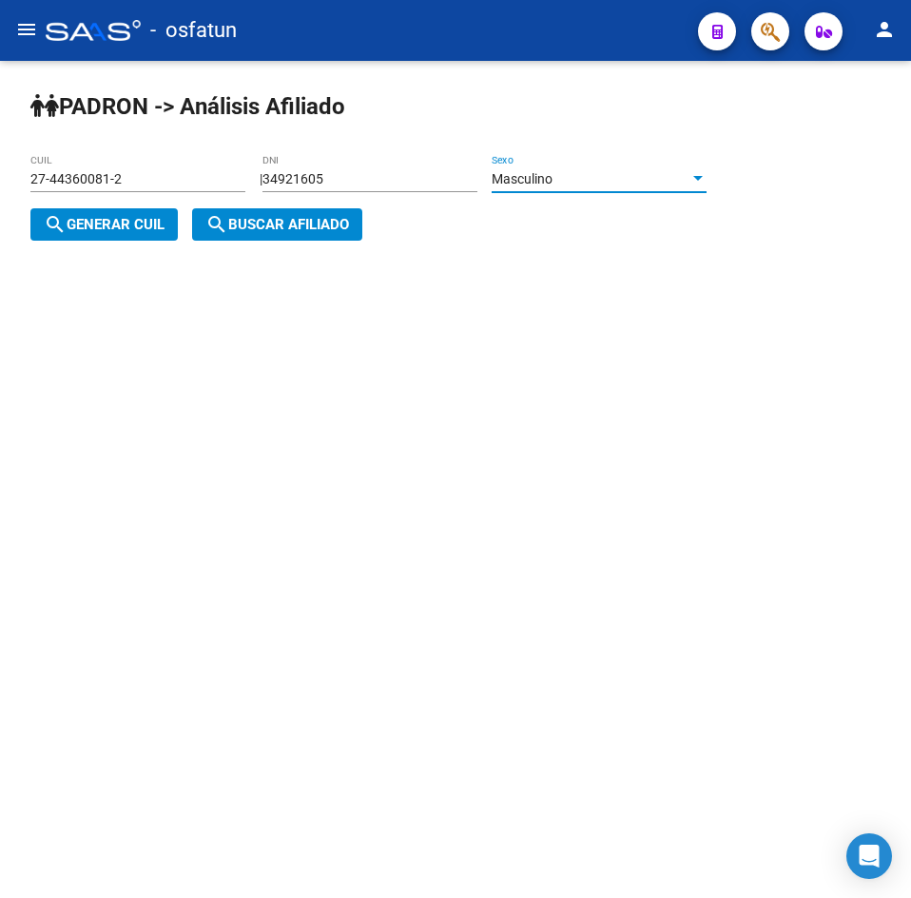
click at [155, 224] on span "search Generar CUIL" at bounding box center [104, 224] width 121 height 17
type input "20-34921605-2"
click at [249, 230] on span "search Buscar afiliado" at bounding box center [277, 224] width 144 height 17
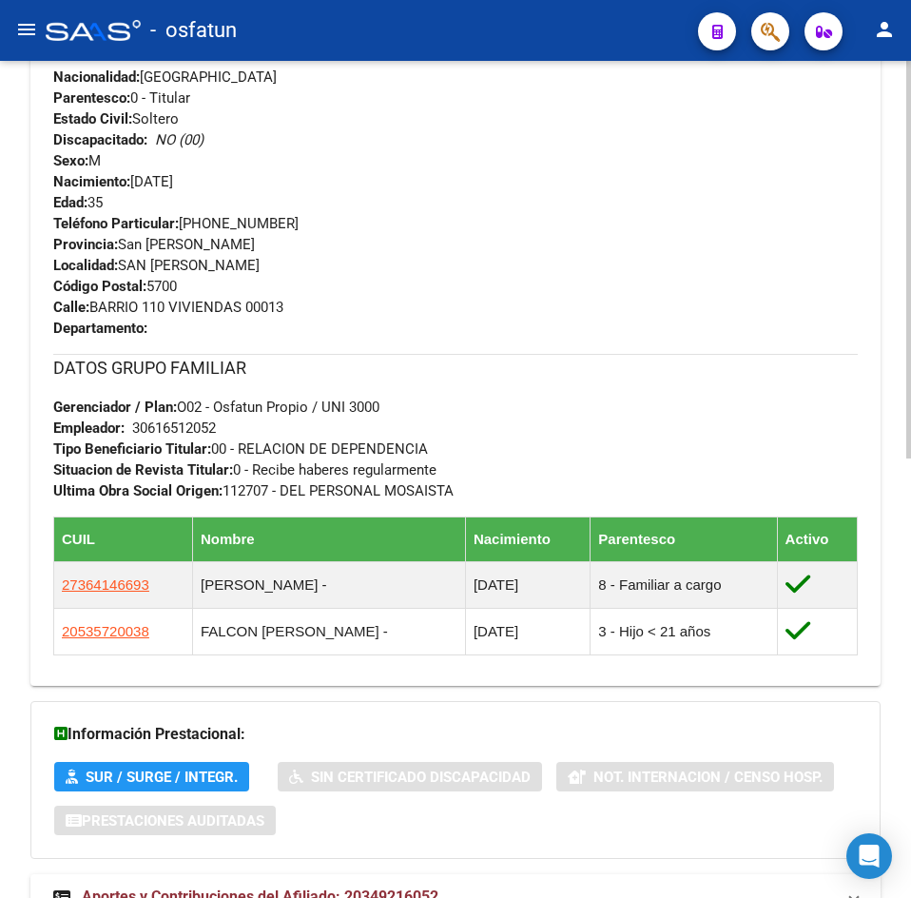
scroll to position [923, 0]
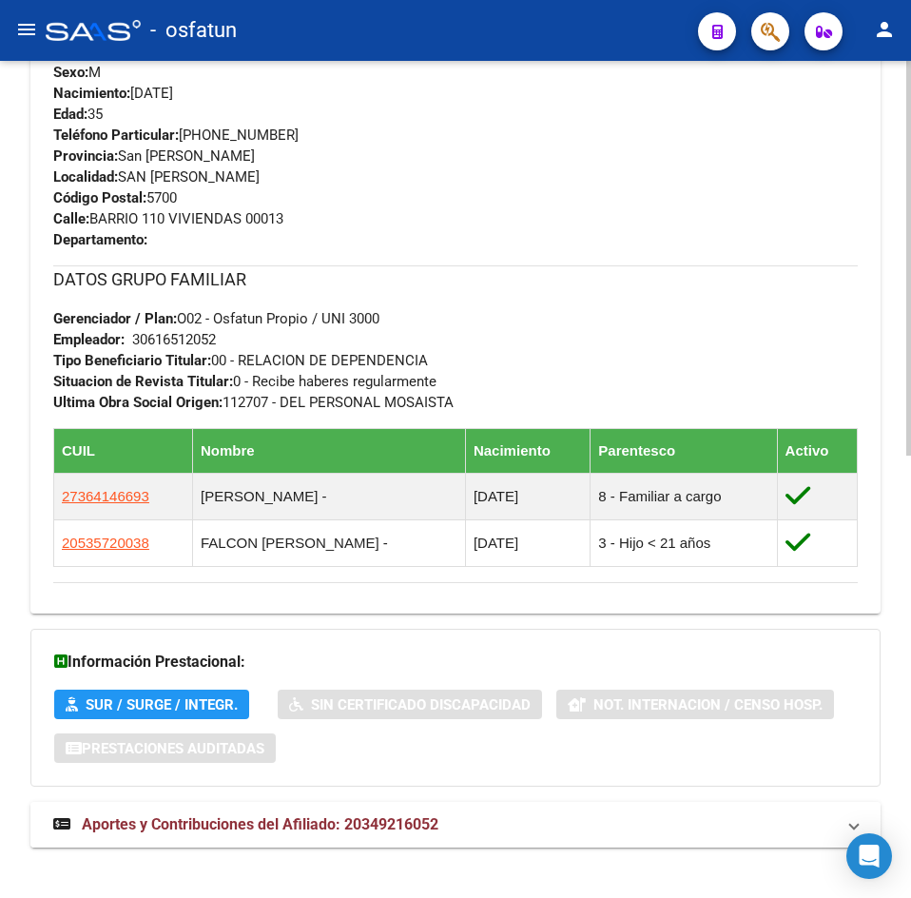
click at [349, 821] on span "Aportes y Contribuciones del Afiliado: 20349216052" at bounding box center [260, 824] width 357 height 18
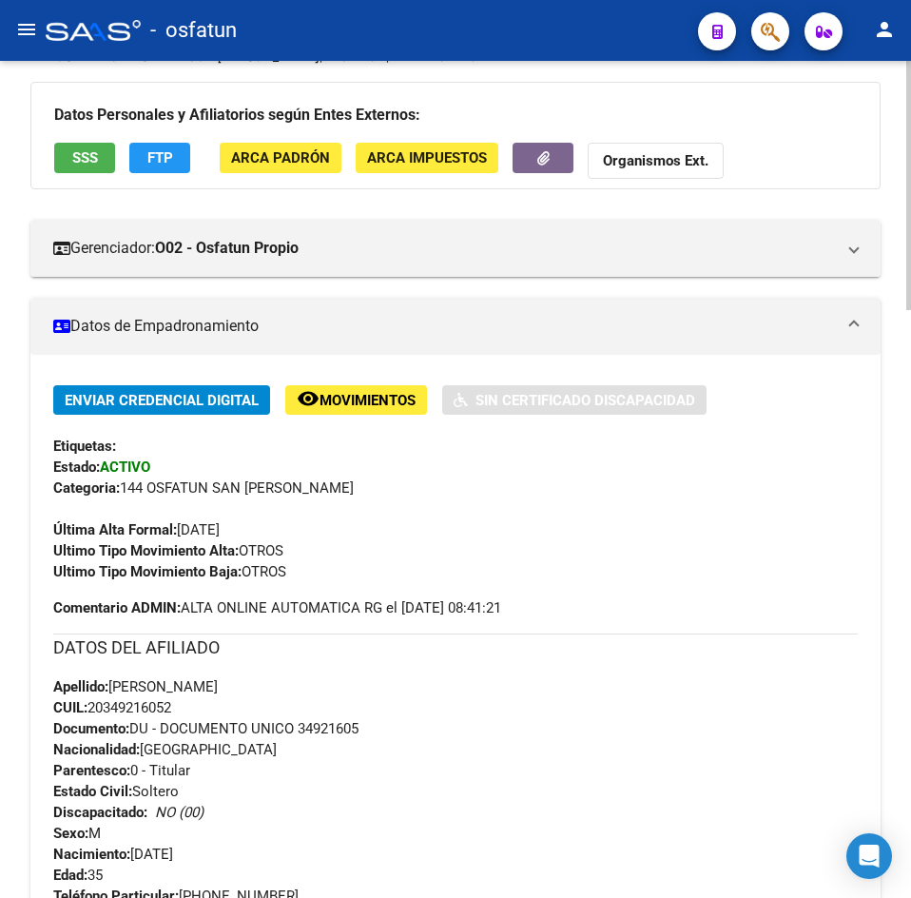
scroll to position [0, 0]
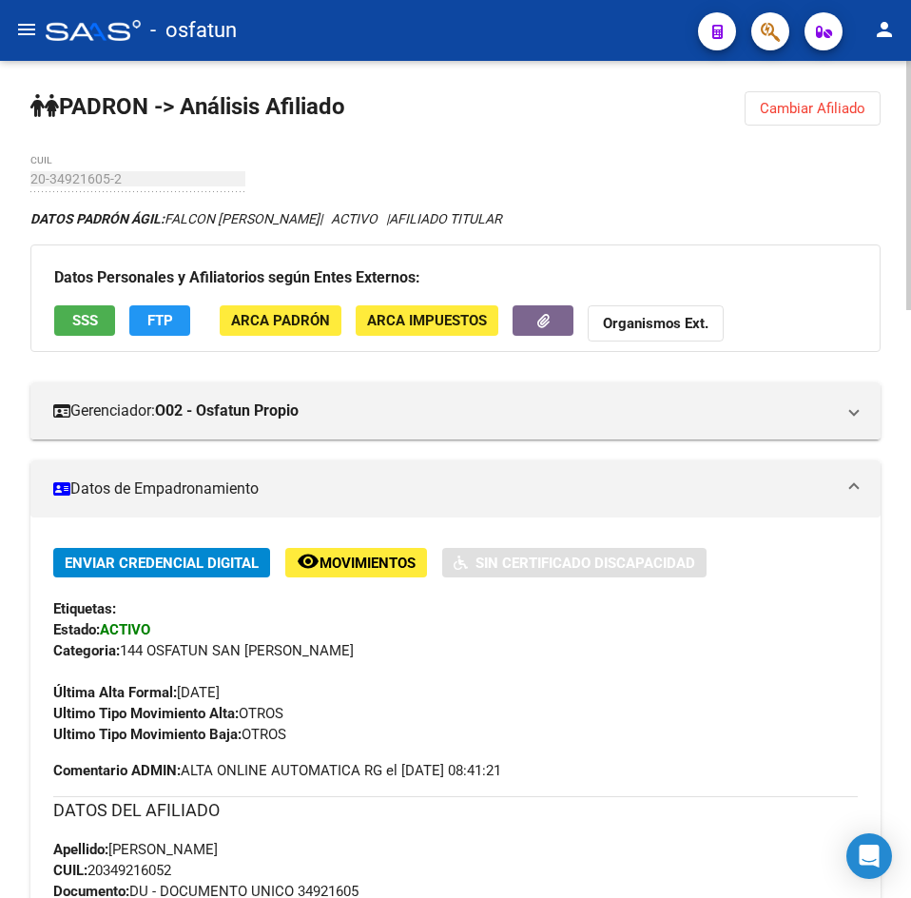
click at [808, 124] on button "Cambiar Afiliado" at bounding box center [813, 108] width 136 height 34
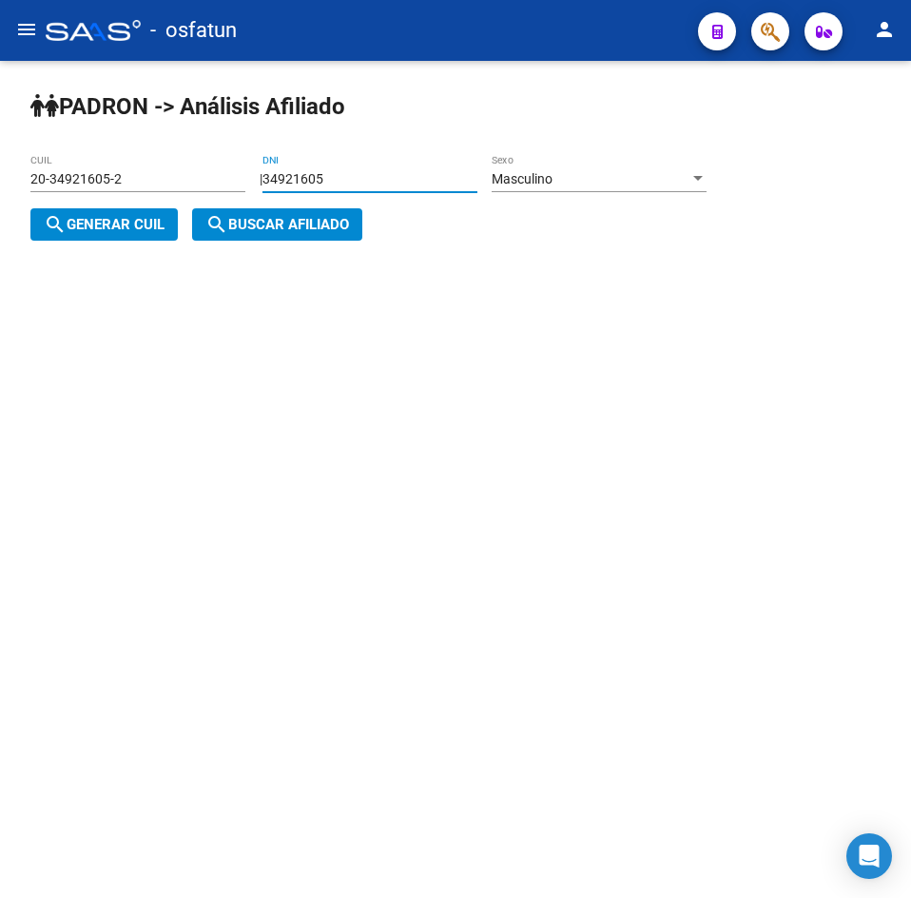
drag, startPoint x: 406, startPoint y: 179, endPoint x: 180, endPoint y: 265, distance: 242.3
click at [9, 233] on div "[PERSON_NAME] -> Análisis Afiliado 20-34921605-2 CUIL | 34921605 DNI Masculino …" at bounding box center [455, 181] width 911 height 241
paste input "7504979"
type input "37504979"
click at [603, 184] on div "Masculino" at bounding box center [591, 179] width 198 height 16
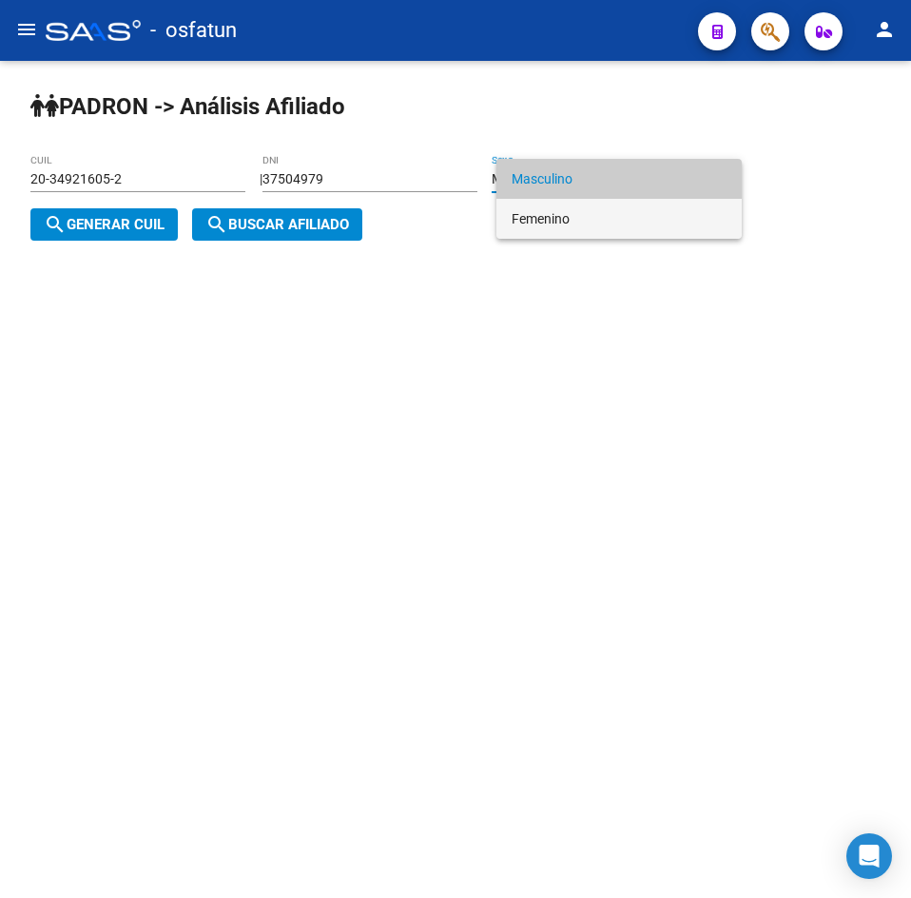
click at [576, 212] on span "Femenino" at bounding box center [619, 219] width 215 height 40
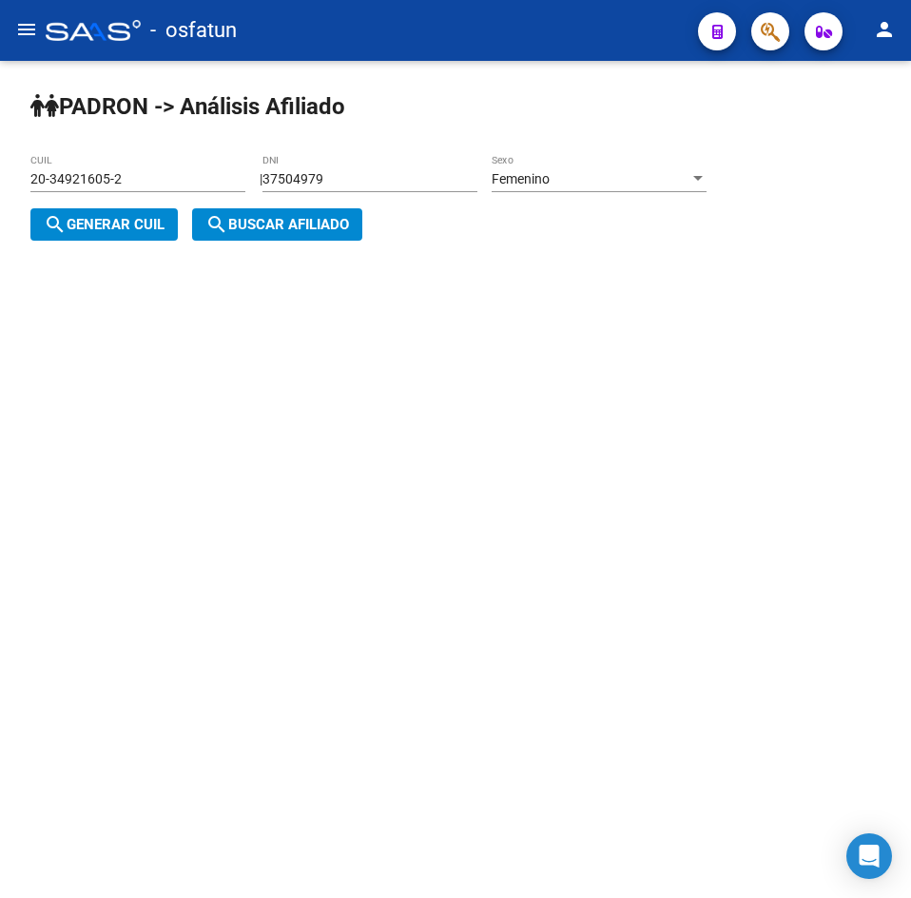
click at [111, 242] on div "[PERSON_NAME] -> Análisis Afiliado 20-34921605-2 CUIL | 37504979 DNI Femenino S…" at bounding box center [455, 181] width 911 height 241
drag, startPoint x: 126, startPoint y: 235, endPoint x: 380, endPoint y: 237, distance: 254.9
click at [127, 235] on button "search Generar CUIL" at bounding box center [103, 224] width 147 height 32
type input "27-37504979-7"
click at [380, 237] on div "[PERSON_NAME] -> Análisis Afiliado 27-37504979-7 CUIL | 37504979 DNI Femenino S…" at bounding box center [455, 181] width 911 height 241
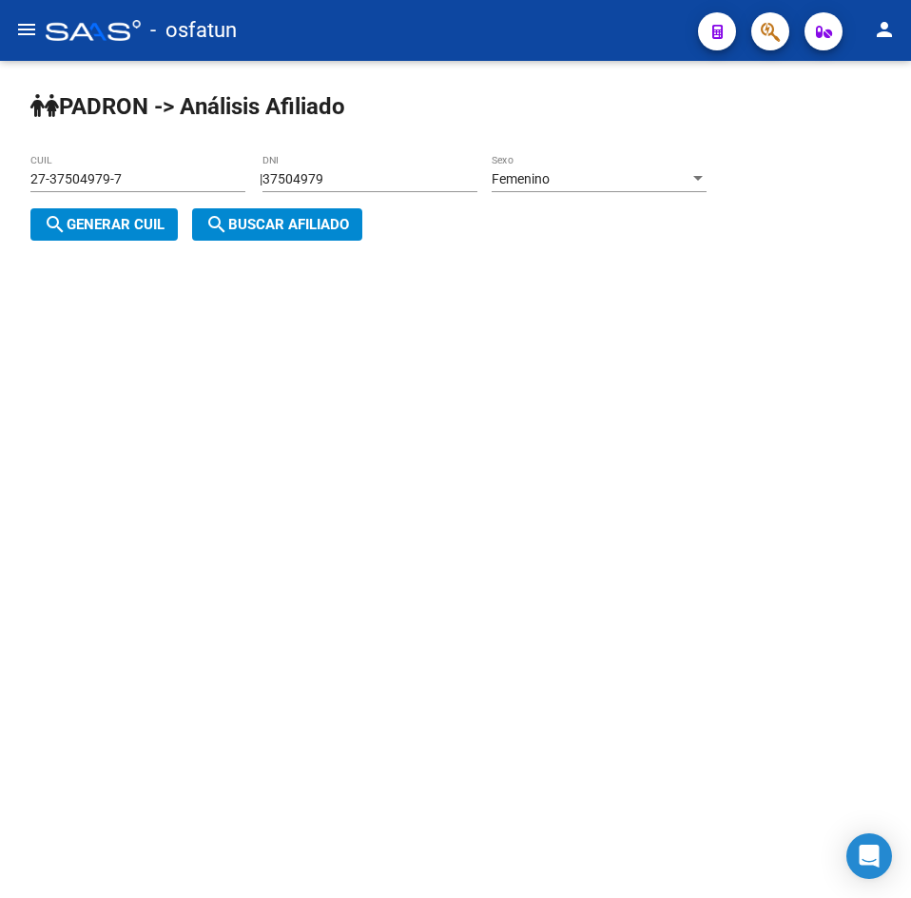
click at [302, 232] on span "search Buscar afiliado" at bounding box center [277, 224] width 144 height 17
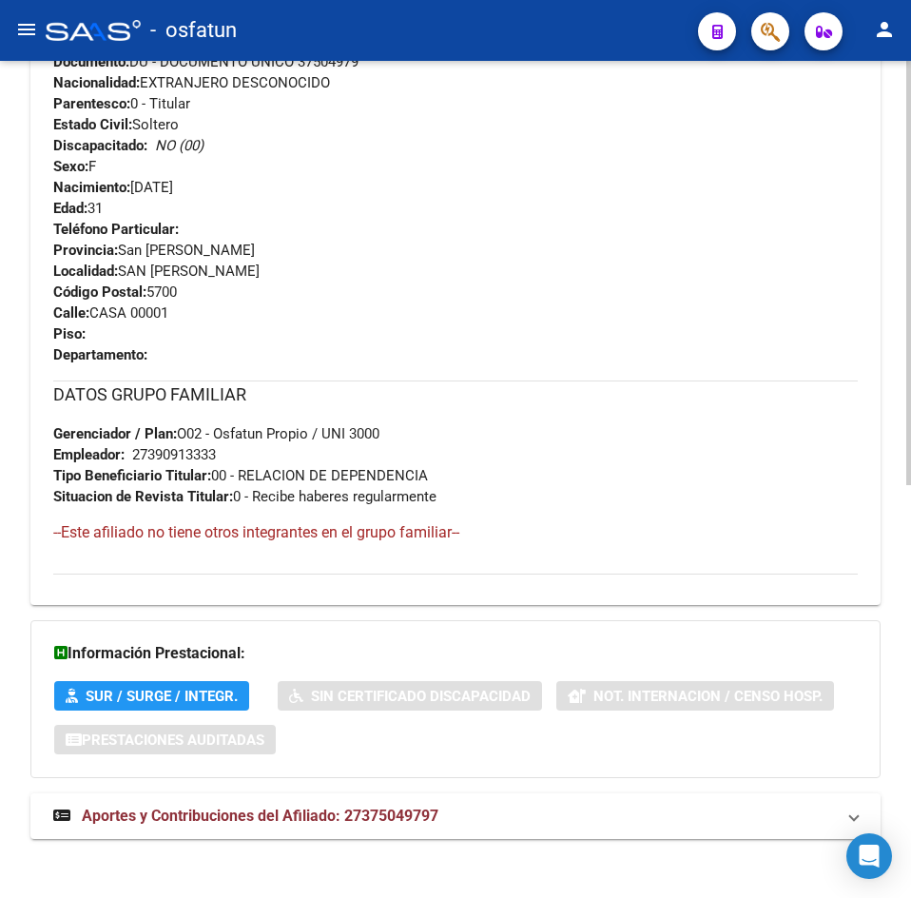
scroll to position [816, 0]
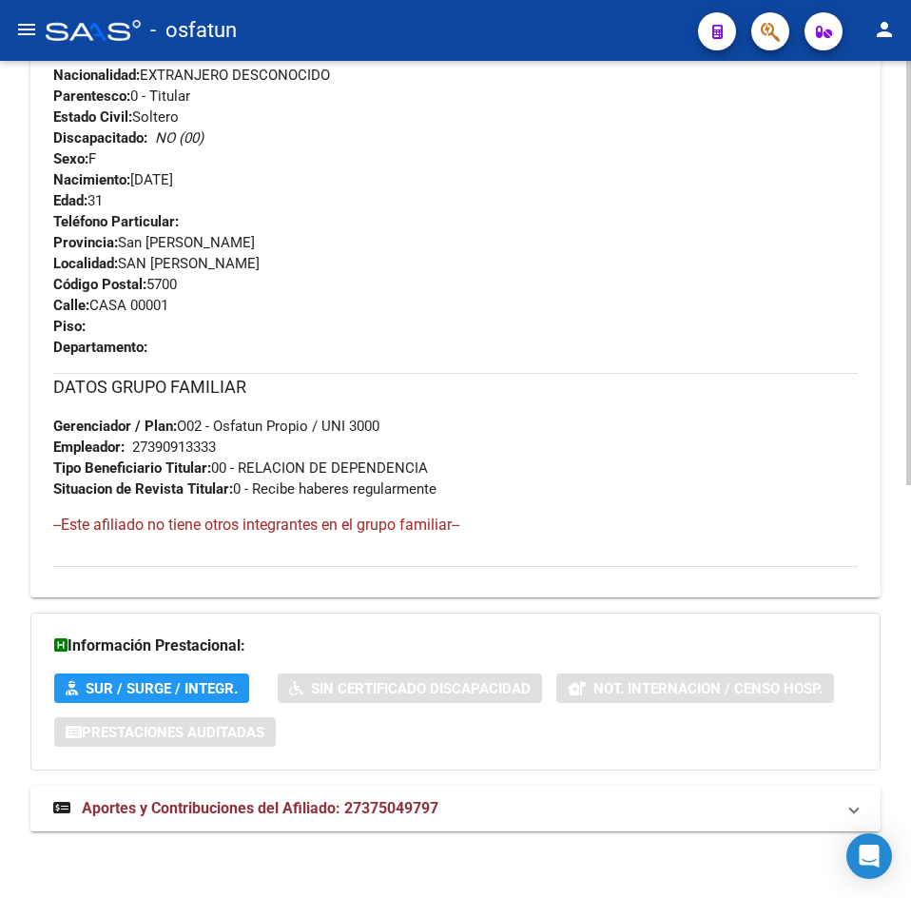
click at [378, 810] on span "Aportes y Contribuciones del Afiliado: 27375049797" at bounding box center [260, 808] width 357 height 18
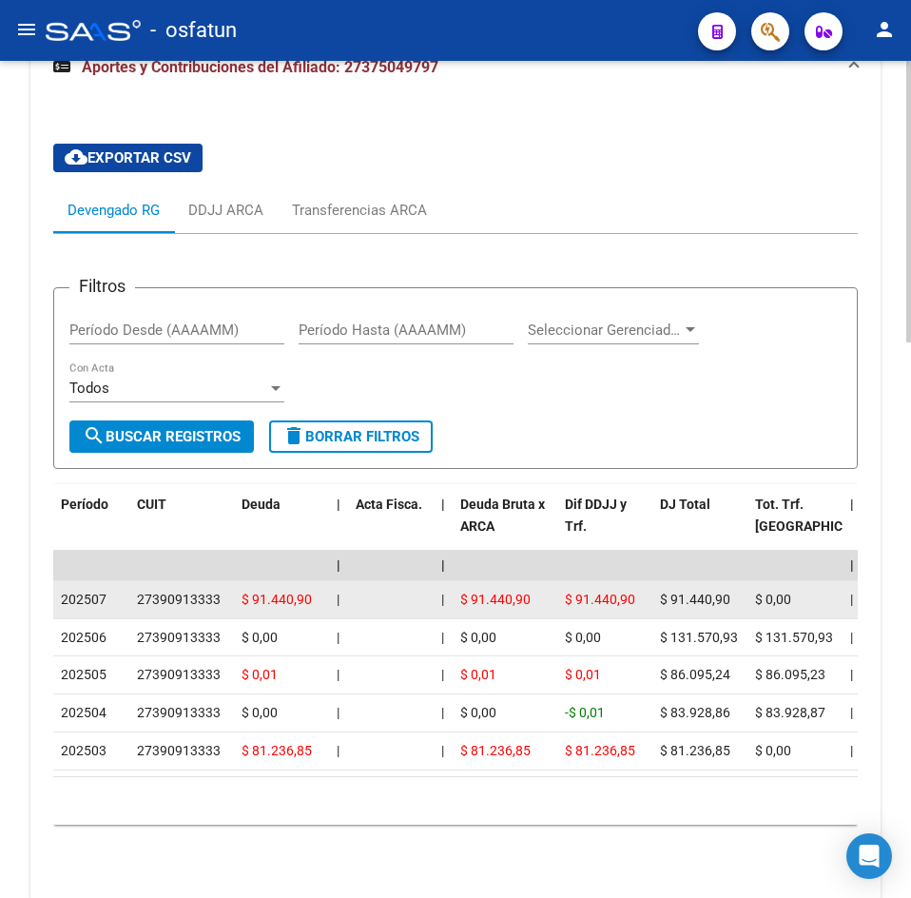
scroll to position [1653, 0]
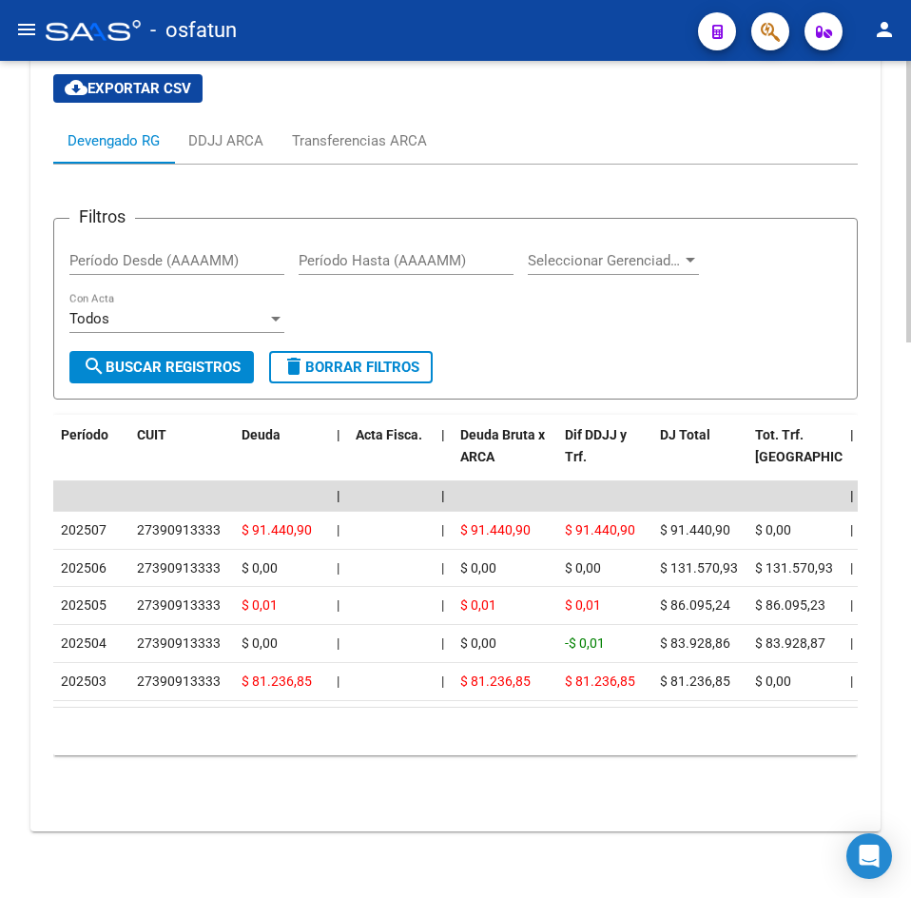
click at [725, 427] on datatable-header-cell "DJ Total" at bounding box center [699, 457] width 95 height 84
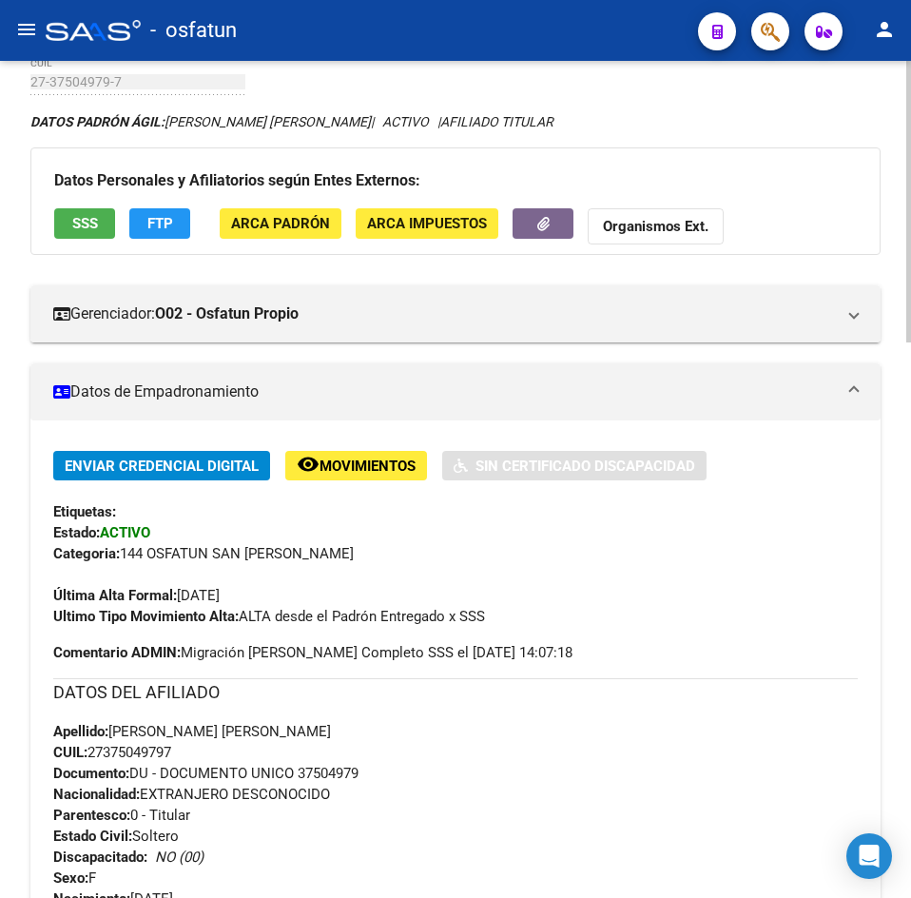
scroll to position [0, 0]
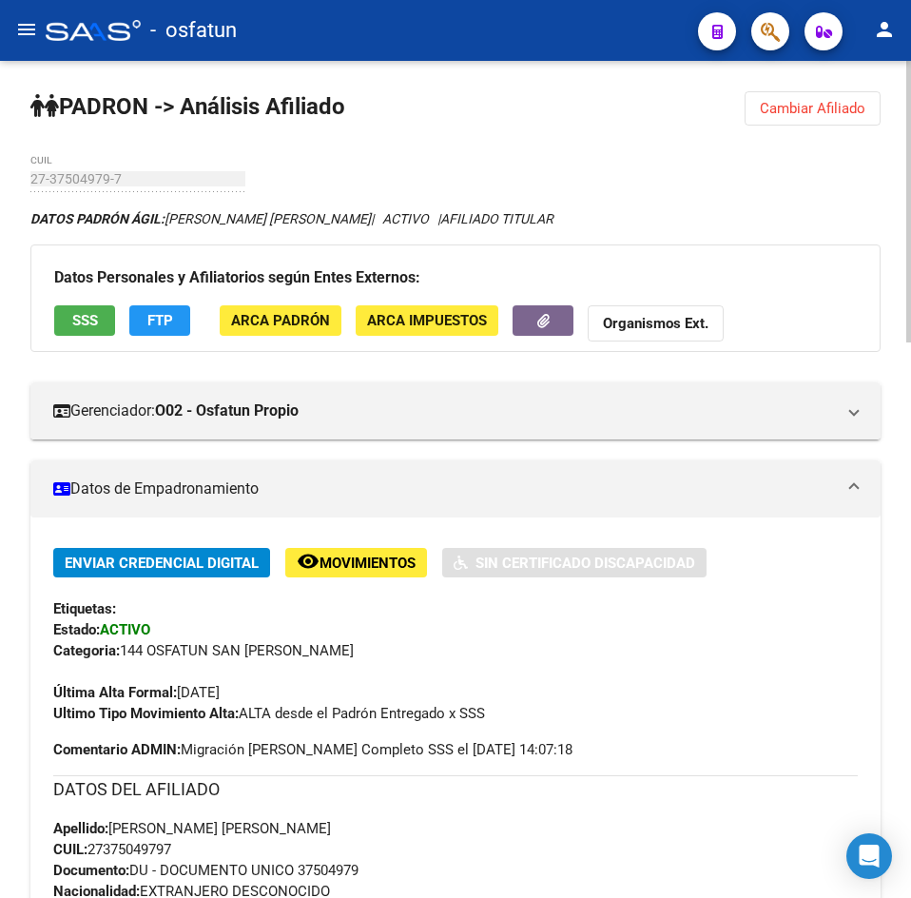
click at [783, 494] on mat-panel-title "Datos de Empadronamiento" at bounding box center [444, 488] width 782 height 21
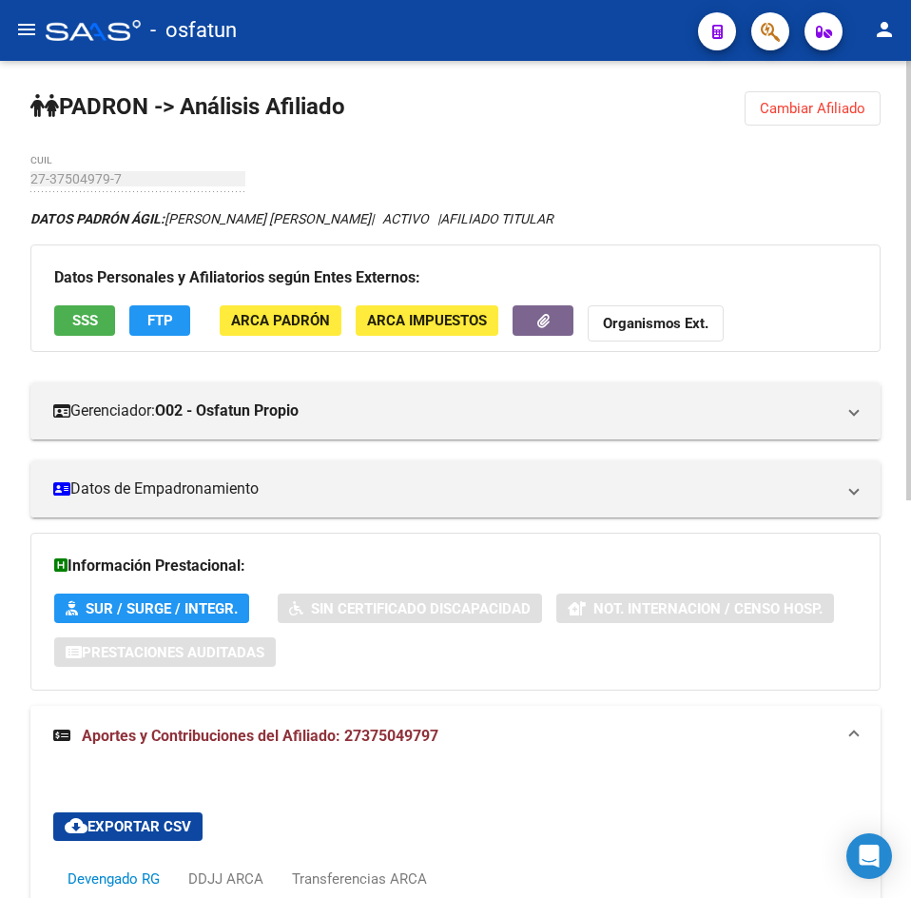
click at [755, 456] on div "DATOS [PERSON_NAME] ÁGIL: [PERSON_NAME] [PERSON_NAME] | ACTIVO | AFILIADO TITUL…" at bounding box center [455, 898] width 850 height 1381
click at [890, 333] on div "[PERSON_NAME] -> Análisis Afiliado Cambiar Afiliado 27-37504979-7 CUIL DATOS [P…" at bounding box center [455, 848] width 911 height 1575
click at [634, 234] on div "DATOS [PERSON_NAME] ÁGIL: [PERSON_NAME] [PERSON_NAME] | ACTIVO | AFILIADO TITUL…" at bounding box center [455, 898] width 850 height 1381
click at [421, 174] on div "[PERSON_NAME] -> Análisis Afiliado Cambiar Afiliado 27-37504979-7 CUIL DATOS [P…" at bounding box center [455, 848] width 911 height 1575
click at [819, 116] on span "Cambiar Afiliado" at bounding box center [813, 108] width 106 height 17
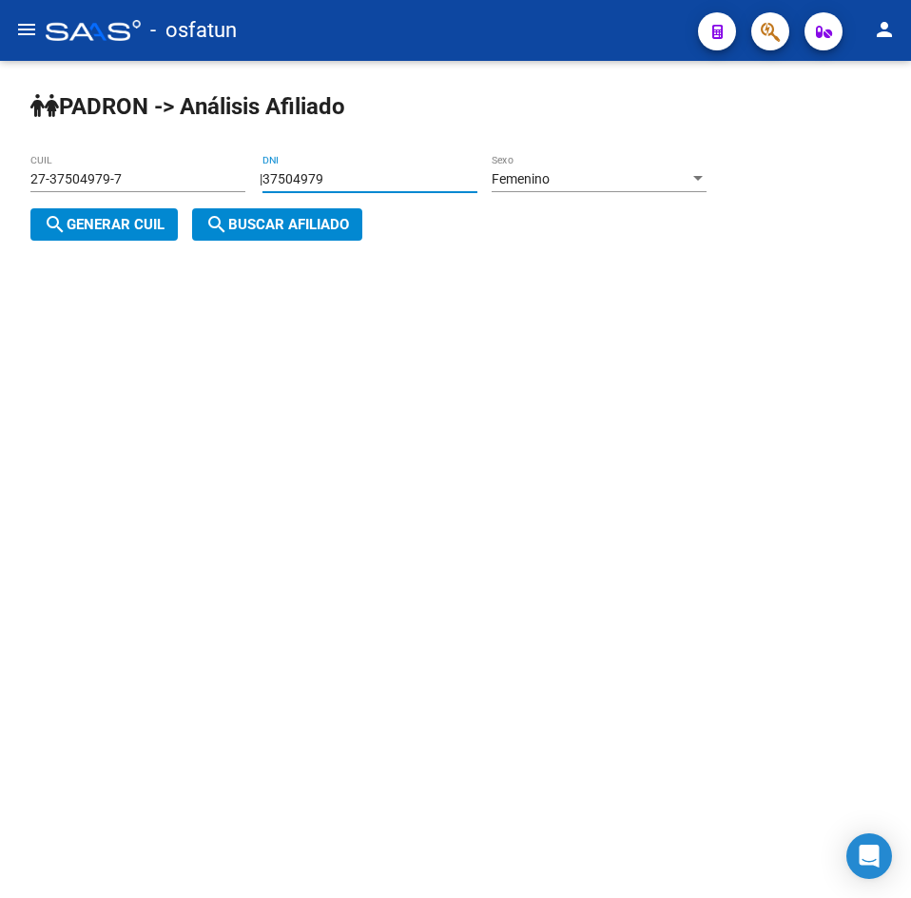
drag, startPoint x: 421, startPoint y: 182, endPoint x: -75, endPoint y: 201, distance: 496.8
click at [0, 201] on html "menu - osfatun person Firma Express [PERSON_NAME] Análisis Afiliado Integración…" at bounding box center [455, 449] width 911 height 898
paste input "724021"
type input "37724021"
click at [589, 174] on div "Femenino" at bounding box center [591, 179] width 198 height 16
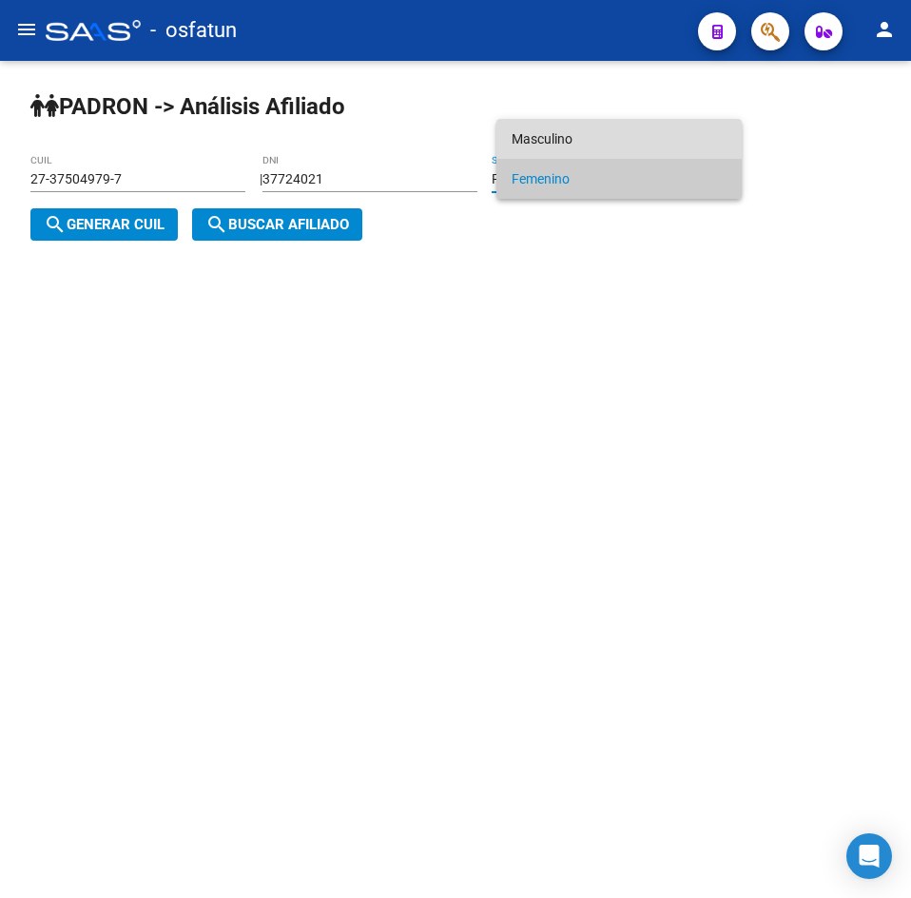
click at [560, 131] on span "Masculino" at bounding box center [619, 139] width 215 height 40
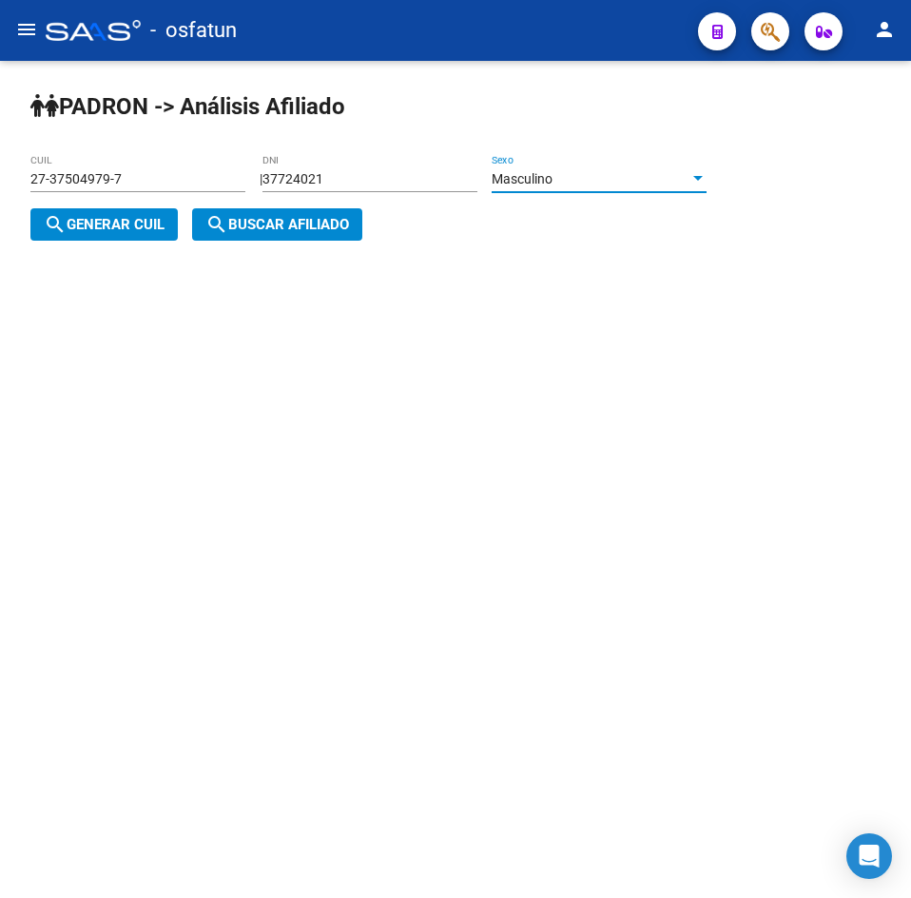
click at [147, 230] on span "search Generar CUIL" at bounding box center [104, 224] width 121 height 17
type input "23-37724021-9"
click at [263, 236] on button "search Buscar afiliado" at bounding box center [277, 224] width 170 height 32
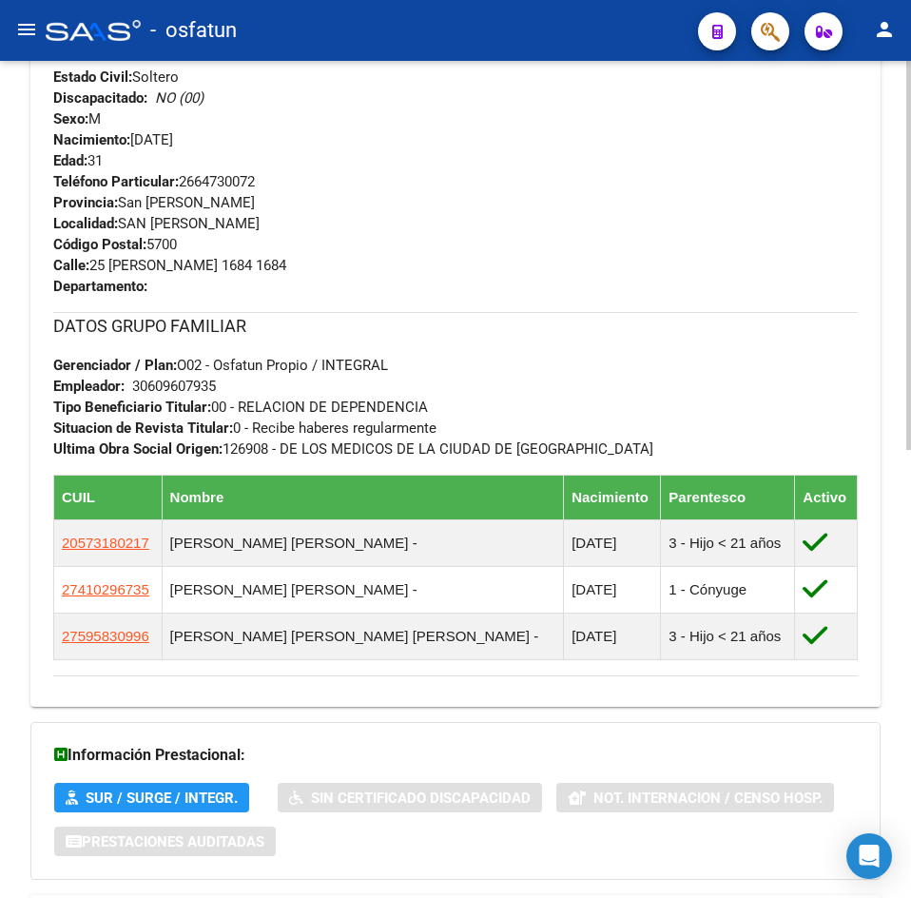
scroll to position [965, 0]
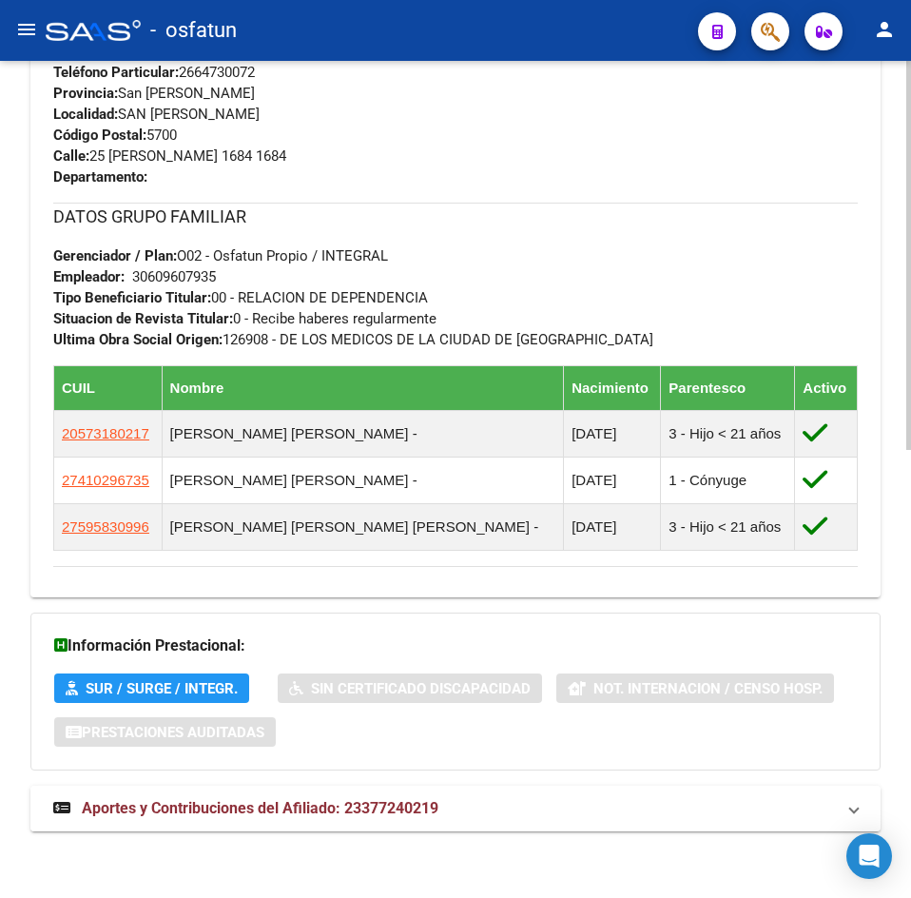
click at [230, 800] on span "Aportes y Contribuciones del Afiliado: 23377240219" at bounding box center [260, 808] width 357 height 18
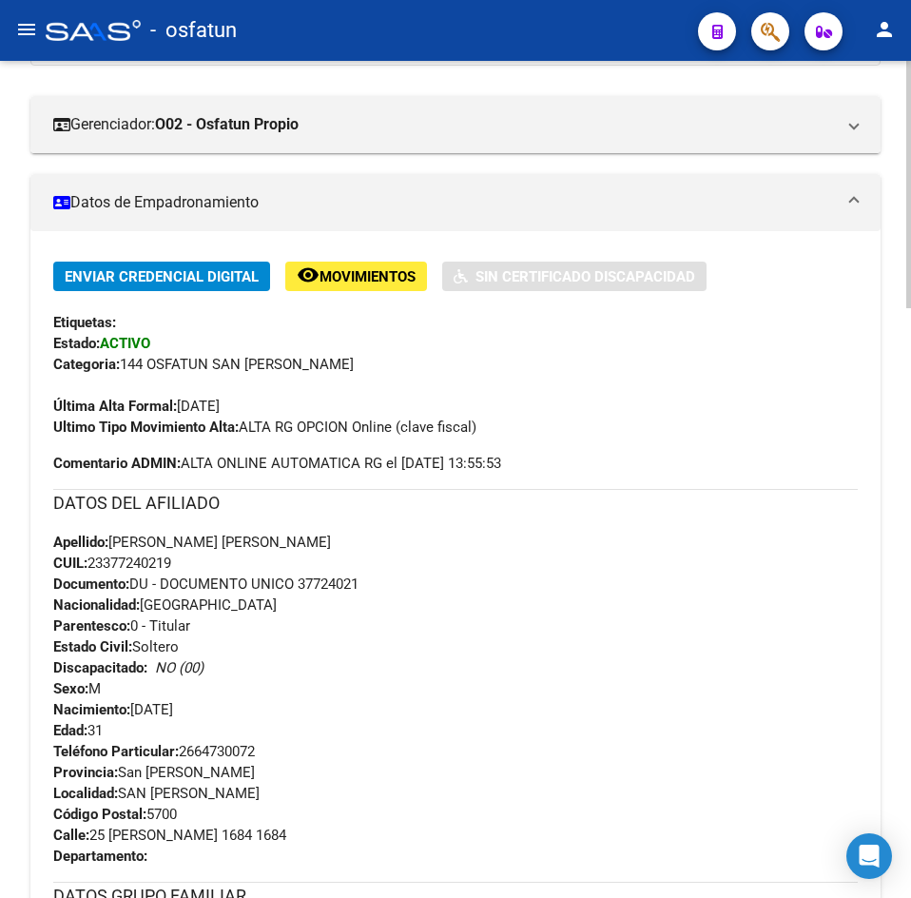
scroll to position [0, 0]
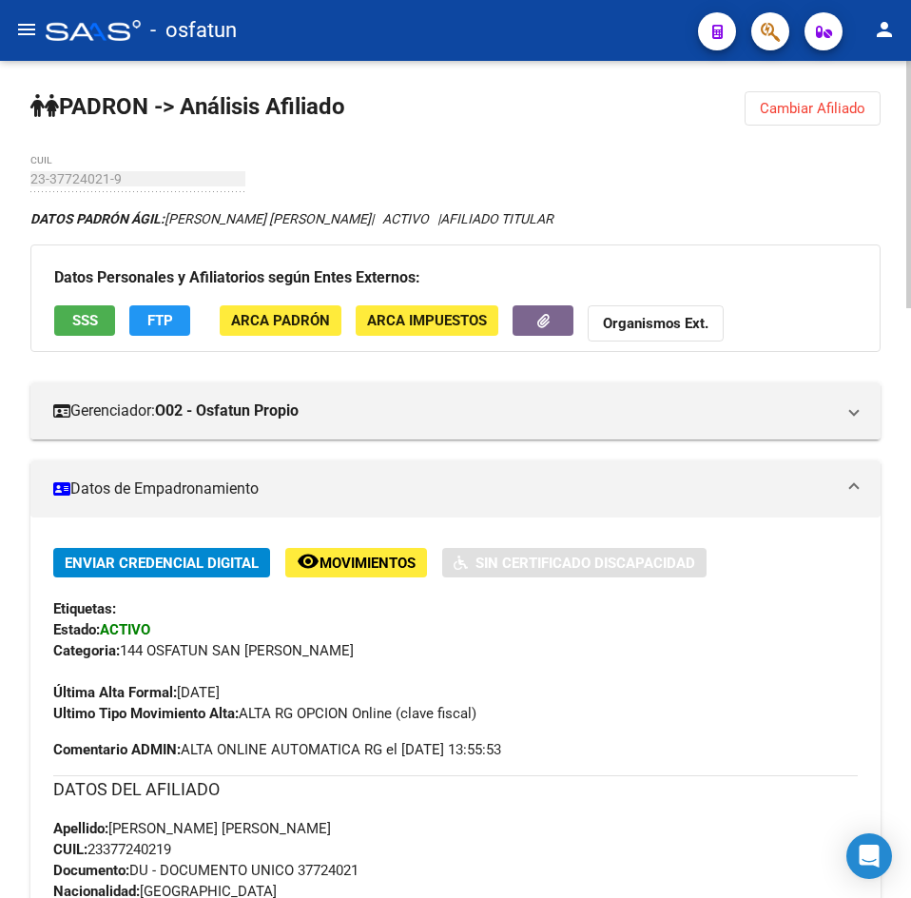
click at [768, 109] on span "Cambiar Afiliado" at bounding box center [813, 108] width 106 height 17
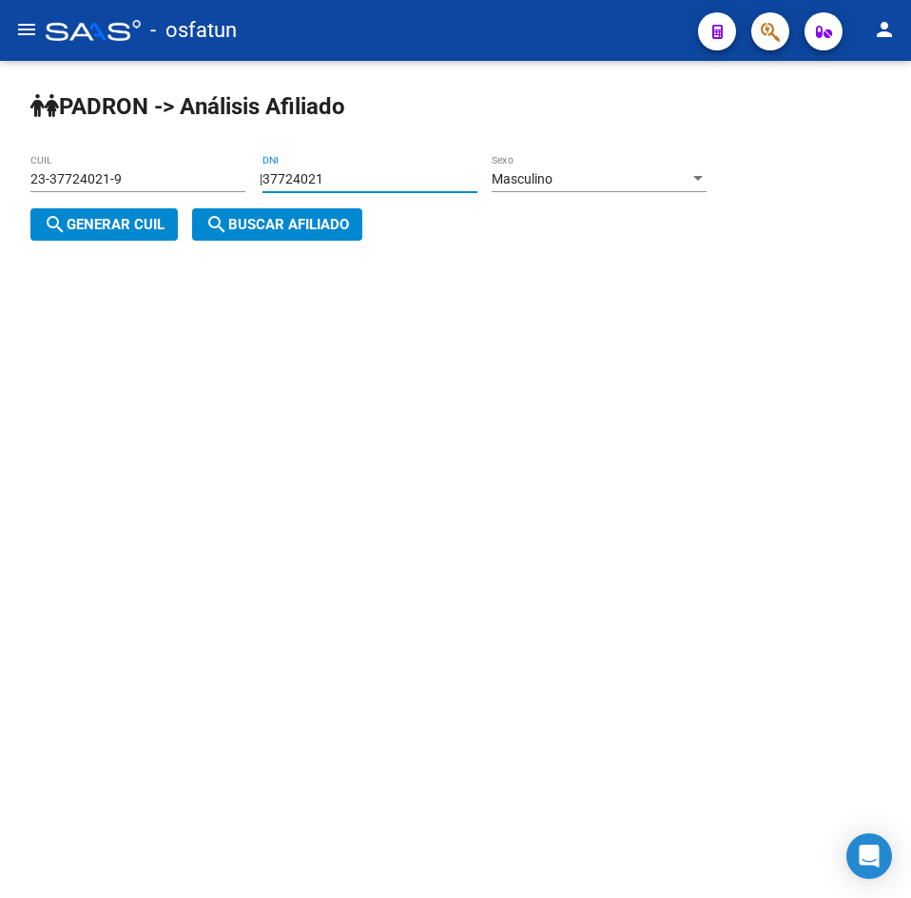
click at [408, 185] on input "37724021" at bounding box center [369, 179] width 215 height 16
drag, startPoint x: 406, startPoint y: 182, endPoint x: 35, endPoint y: 206, distance: 371.7
click at [35, 206] on app-analisis-afiliado "[PERSON_NAME] -> Análisis Afiliado 23-37724021-9 CUIL | 37724021 DNI Masculino …" at bounding box center [375, 202] width 690 height 62
paste input "24540844"
type input "24540844"
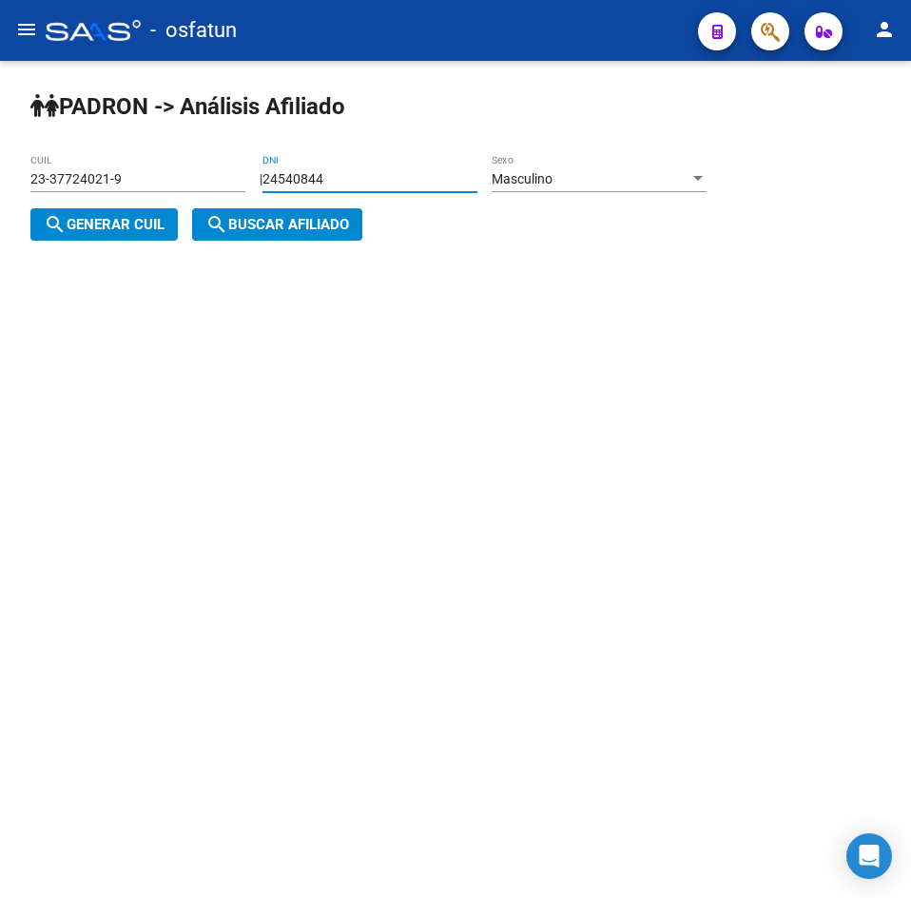
click at [643, 184] on div "Masculino" at bounding box center [591, 179] width 198 height 16
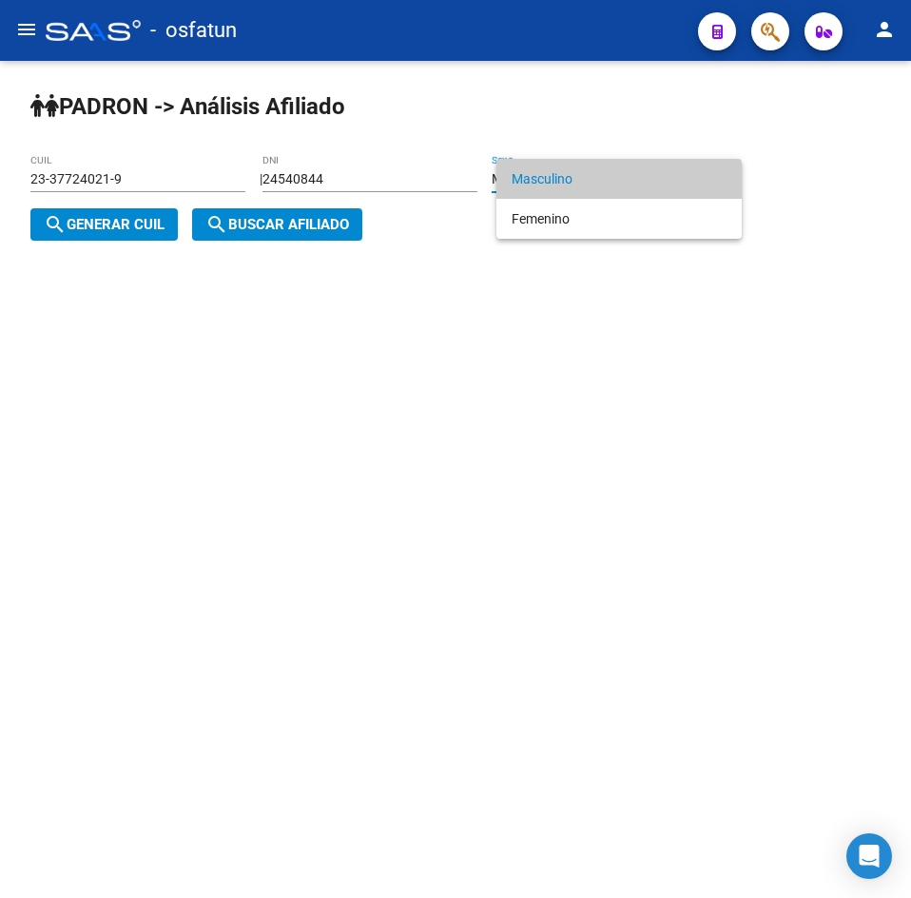
click at [68, 212] on div at bounding box center [455, 449] width 911 height 898
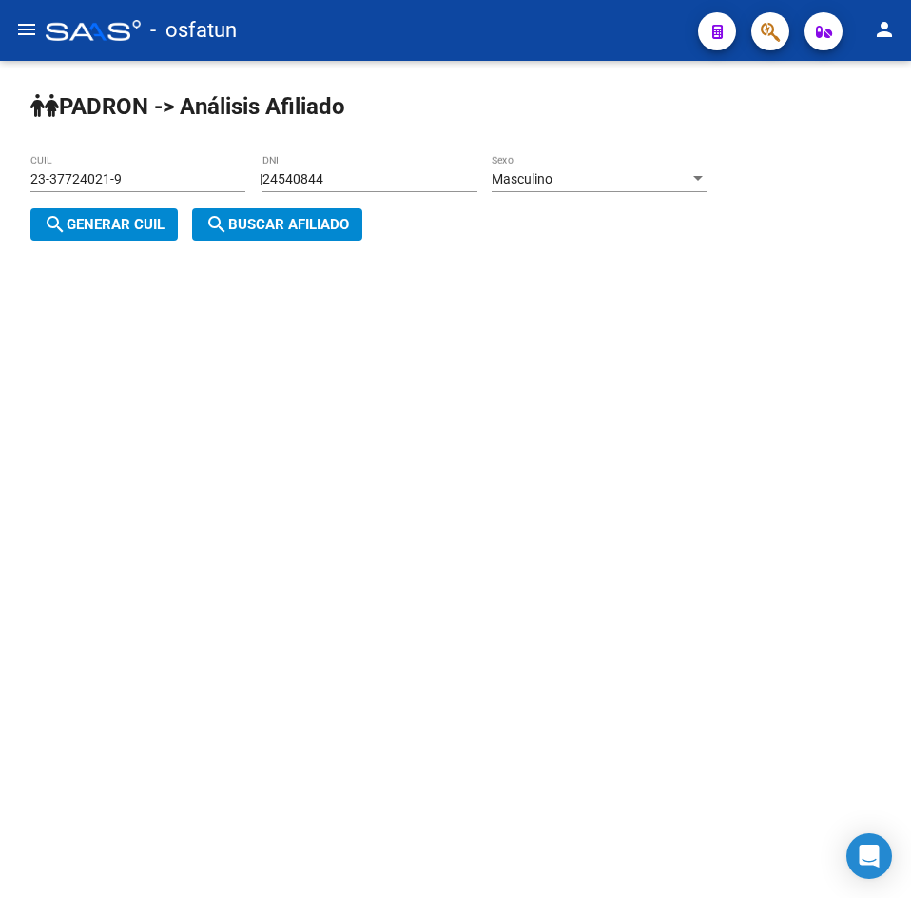
click at [157, 232] on span "search Generar CUIL" at bounding box center [104, 224] width 121 height 17
type input "20-24540844-8"
click at [247, 228] on span "search Buscar afiliado" at bounding box center [277, 224] width 144 height 17
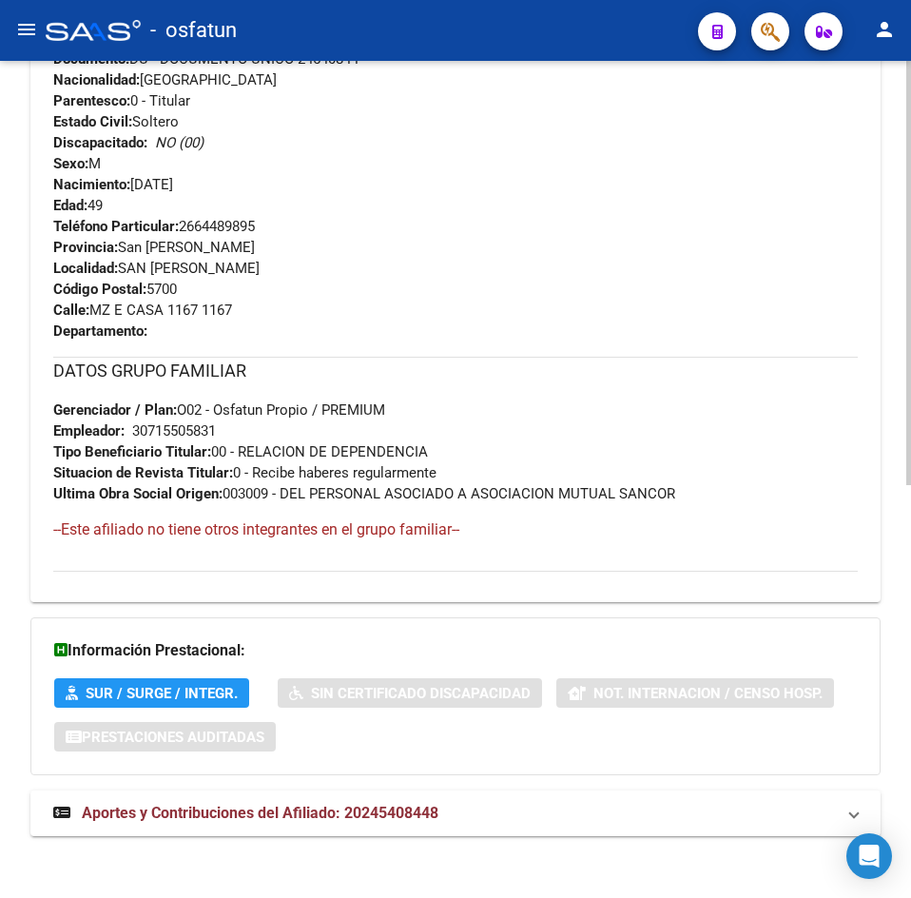
scroll to position [816, 0]
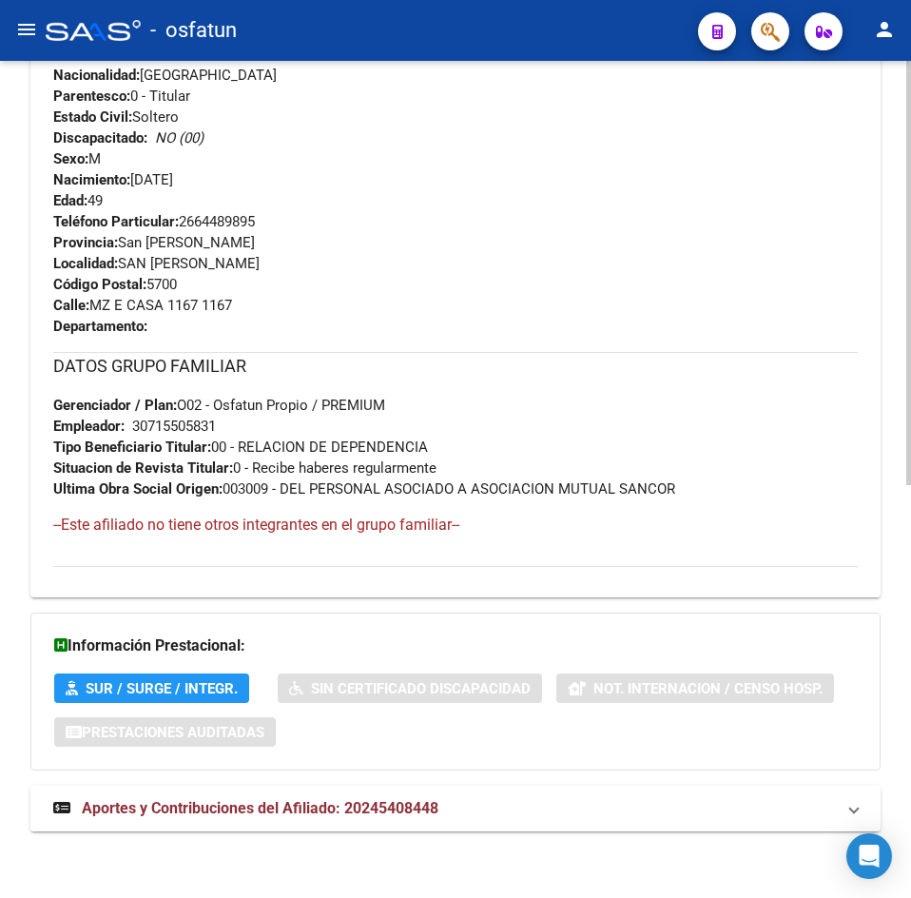
click at [296, 806] on span "Aportes y Contribuciones del Afiliado: 20245408448" at bounding box center [260, 808] width 357 height 18
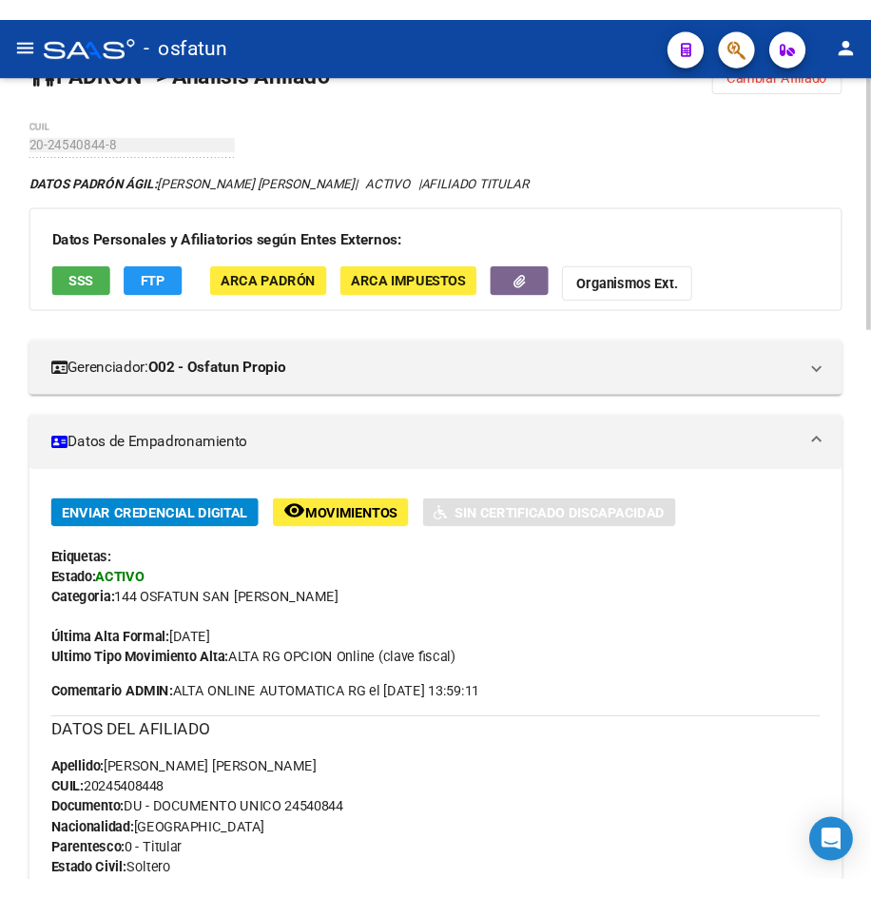
scroll to position [0, 0]
